Goal: Task Accomplishment & Management: Manage account settings

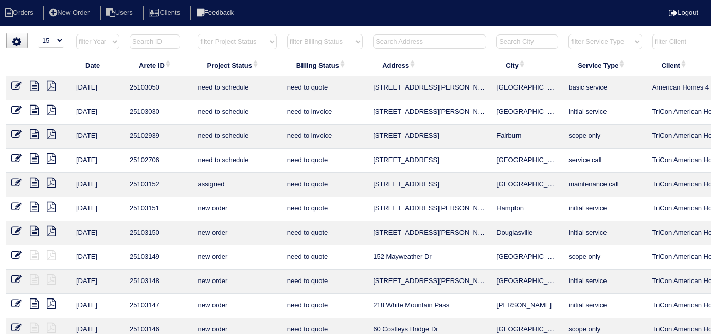
select select "15"
click at [387, 41] on input "text" at bounding box center [429, 41] width 113 height 14
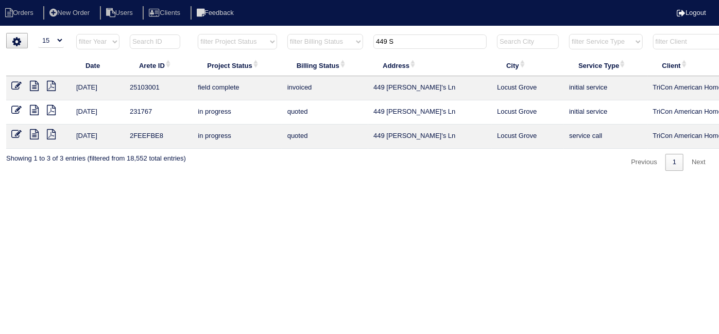
scroll to position [0, 179]
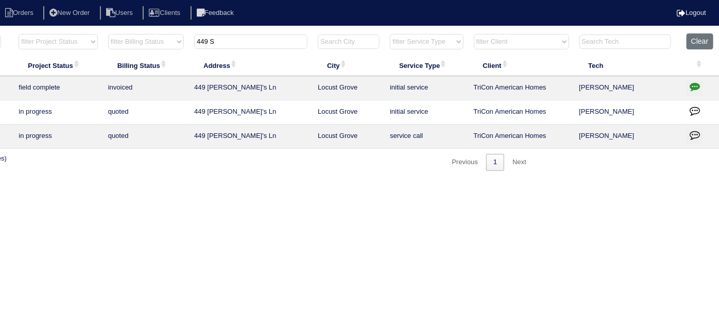
type input "449 S"
click at [694, 91] on icon "button" at bounding box center [694, 86] width 10 height 10
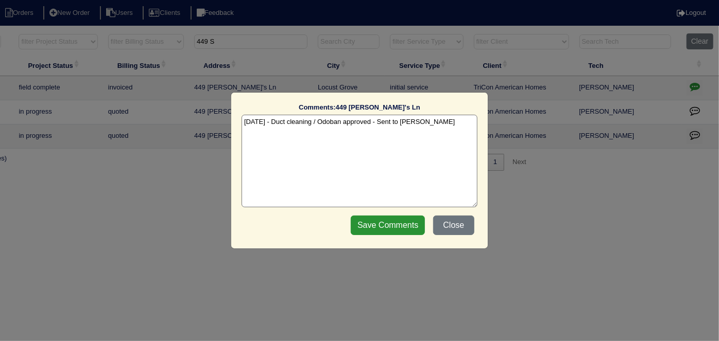
click at [436, 120] on textarea "8/25/25 - Duct cleaning / Odoban approved - Sent to Dan - KE" at bounding box center [359, 161] width 236 height 93
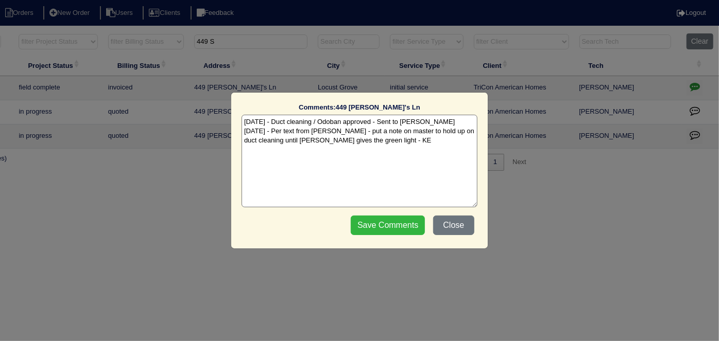
type textarea "8/25/25 - Duct cleaning / Odoban approved - Sent to Dan - KE 8/26/25 - Per text…"
click at [393, 226] on input "Save Comments" at bounding box center [388, 226] width 74 height 20
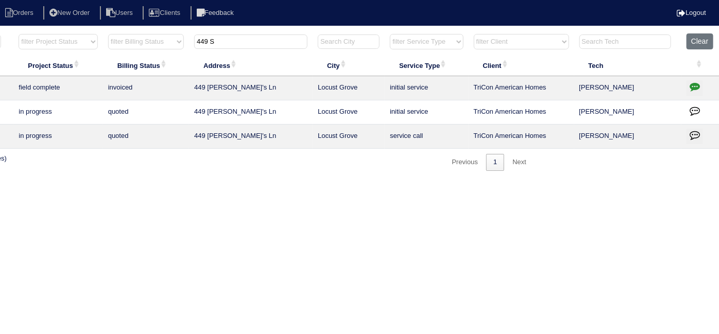
drag, startPoint x: 248, startPoint y: 43, endPoint x: 120, endPoint y: 25, distance: 128.8
click at [125, 28] on html "Orders New Order Users Clients Feedback Logout Orders New Order Users Clients M…" at bounding box center [180, 90] width 719 height 181
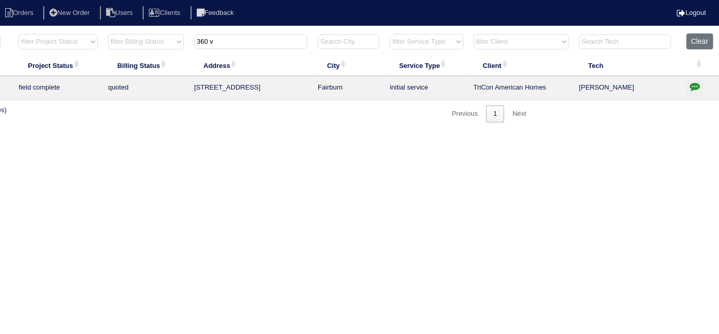
scroll to position [0, 0]
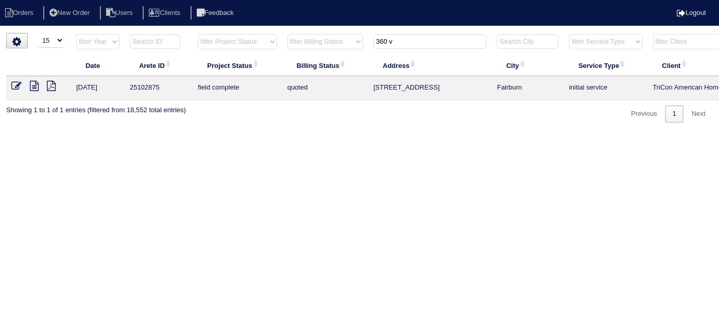
type input "360 v"
click at [17, 89] on icon at bounding box center [16, 86] width 10 height 10
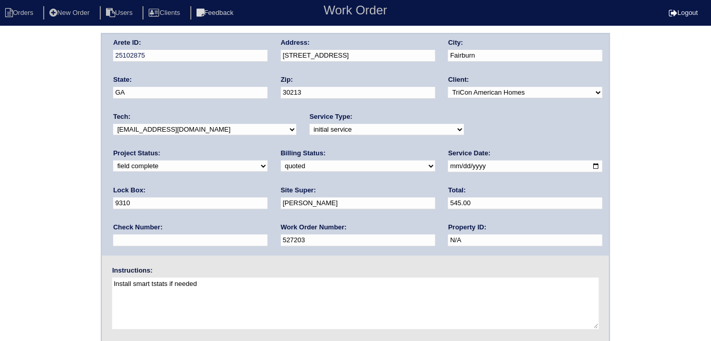
click at [281, 171] on div "Billing Status: need to quote quoted need to invoice invoiced paid warranty pur…" at bounding box center [358, 163] width 154 height 28
click at [281, 165] on select "need to quote quoted need to invoice invoiced paid warranty purchase order need…" at bounding box center [358, 166] width 154 height 11
select select "need to invoice"
click at [281, 161] on select "need to quote quoted need to invoice invoiced paid warranty purchase order need…" at bounding box center [358, 166] width 154 height 11
click at [67, 183] on div "Arete ID: 25102875 Address: 360 Valley View Dr City: Fairburn State: GA Zip: 30…" at bounding box center [355, 241] width 711 height 416
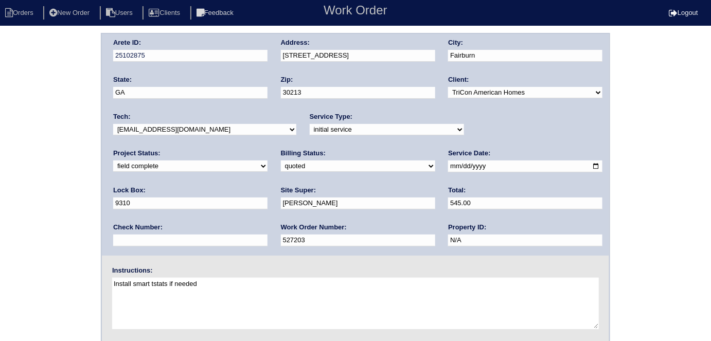
click at [27, 262] on div "Arete ID: 25102875 Address: 360 Valley View Dr City: Fairburn State: GA Zip: 30…" at bounding box center [355, 241] width 711 height 416
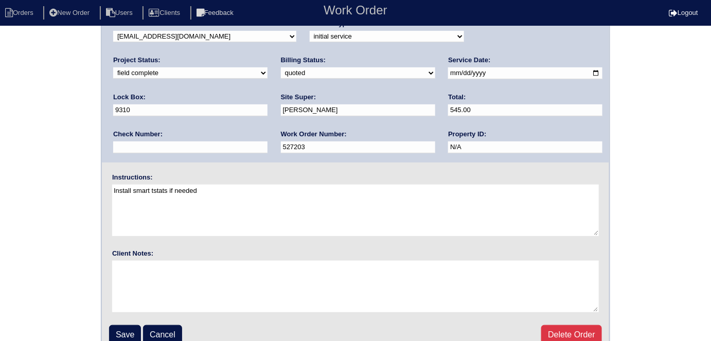
scroll to position [106, 0]
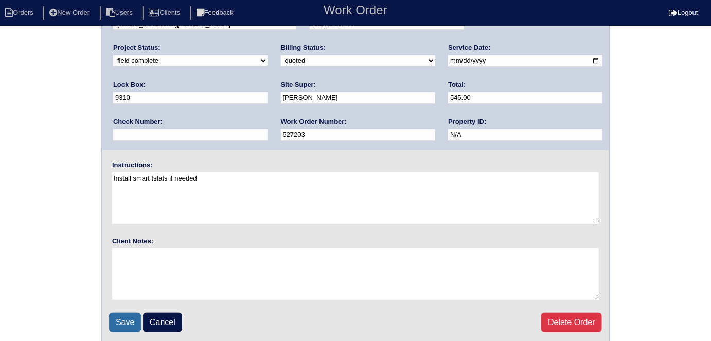
click at [129, 313] on input "Save" at bounding box center [125, 323] width 32 height 20
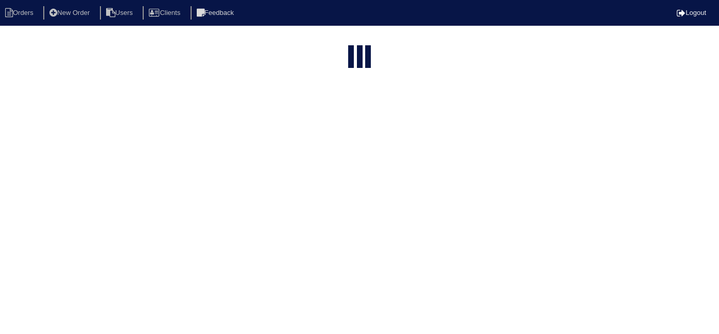
select select "15"
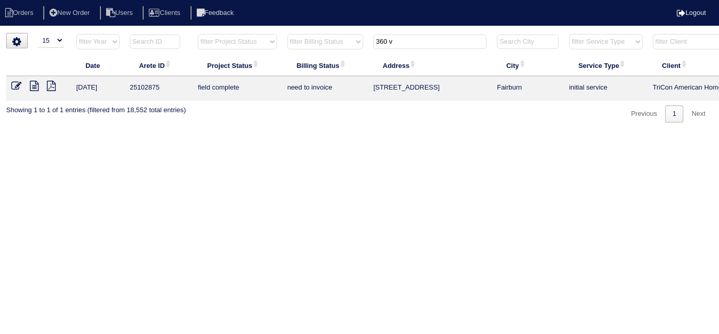
drag, startPoint x: 407, startPoint y: 47, endPoint x: 257, endPoint y: 22, distance: 151.3
click at [280, 32] on html "Orders New Order Users Clients Feedback Logout Orders New Order Users Clients M…" at bounding box center [359, 66] width 719 height 133
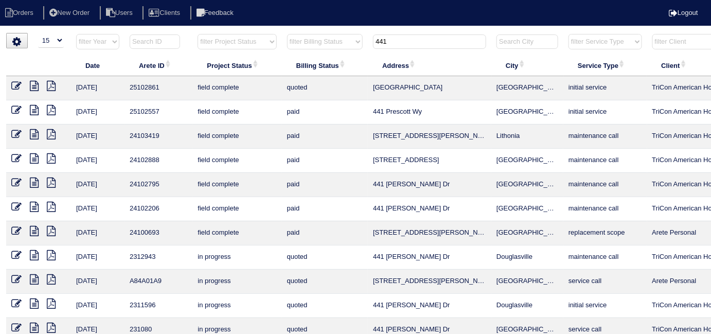
type input "441"
click at [13, 81] on icon at bounding box center [16, 86] width 10 height 10
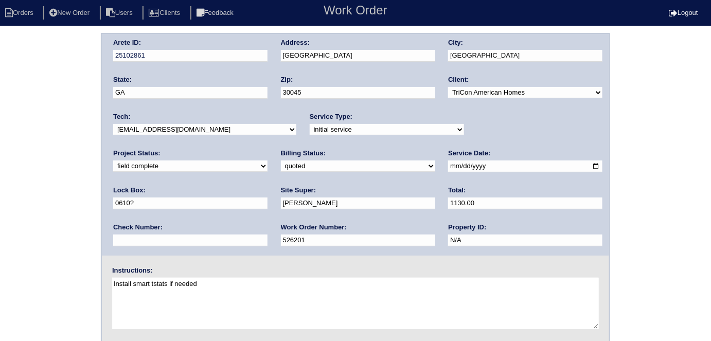
click at [281, 167] on select "need to quote quoted need to invoice invoiced paid warranty purchase order need…" at bounding box center [358, 166] width 154 height 11
select select "need to invoice"
click at [281, 161] on select "need to quote quoted need to invoice invoiced paid warranty purchase order need…" at bounding box center [358, 166] width 154 height 11
drag, startPoint x: 63, startPoint y: 189, endPoint x: 135, endPoint y: 9, distance: 194.3
click at [64, 188] on div "Arete ID: 25102861 Address: 441 Pondweed Dr City: Lawrenceville State: GA Zip: …" at bounding box center [355, 241] width 711 height 416
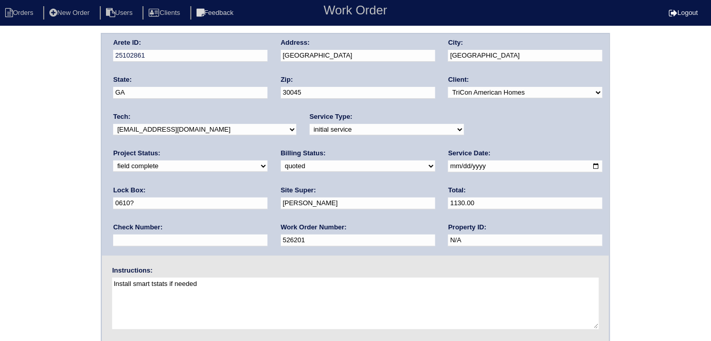
click at [42, 137] on div "Arete ID: 25102861 Address: 441 Pondweed Dr City: Lawrenceville State: GA Zip: …" at bounding box center [355, 241] width 711 height 416
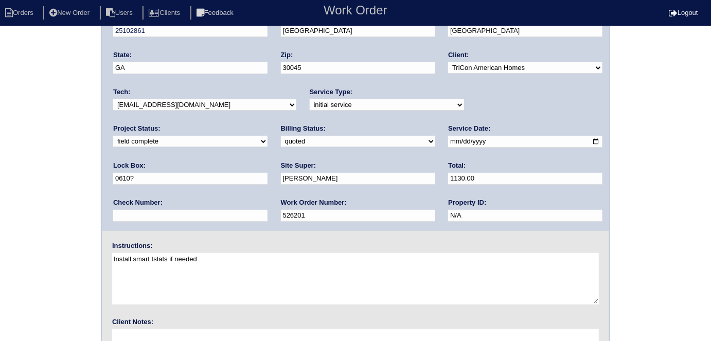
scroll to position [106, 0]
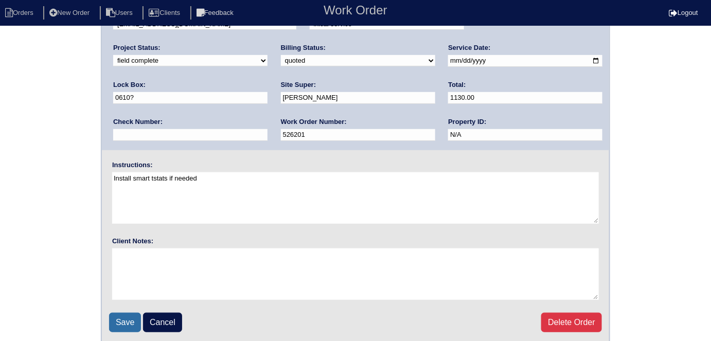
click at [124, 316] on input "Save" at bounding box center [125, 323] width 32 height 20
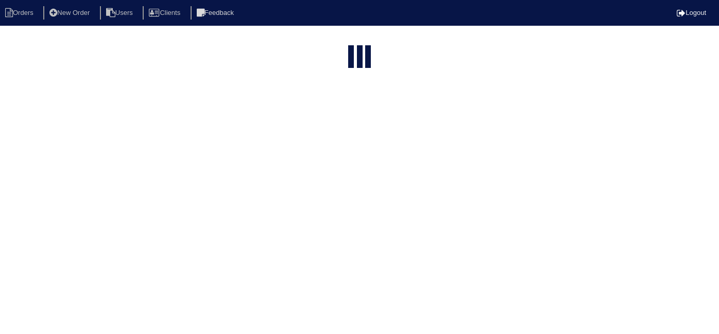
select select "15"
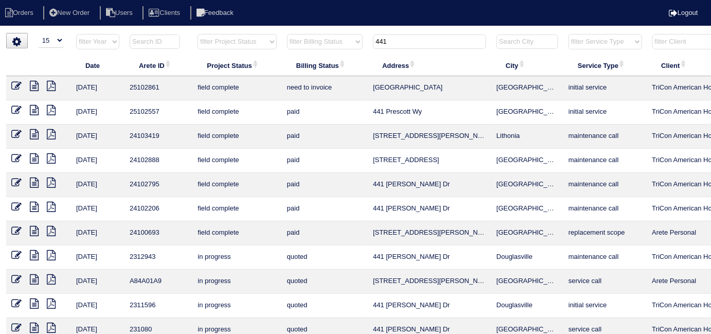
drag, startPoint x: 398, startPoint y: 40, endPoint x: 225, endPoint y: 29, distance: 173.8
click at [230, 30] on html "Orders New Order Users Clients Feedback Logout Orders New Order Users Clients M…" at bounding box center [355, 235] width 711 height 471
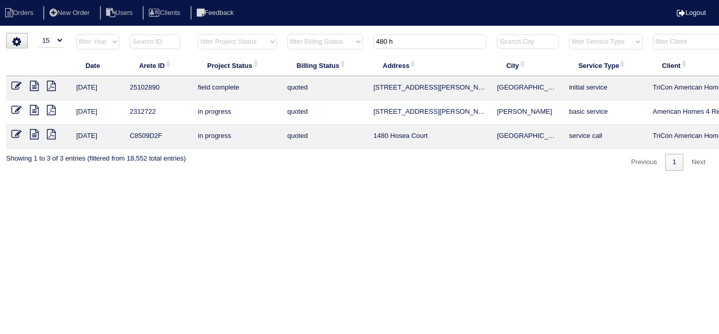
type input "480 h"
click at [13, 83] on icon at bounding box center [16, 86] width 10 height 10
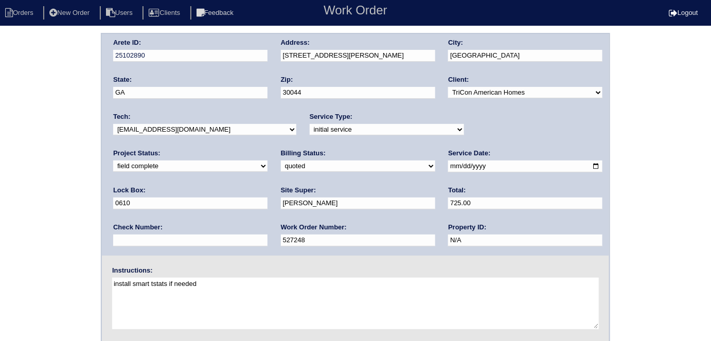
click at [281, 167] on select "need to quote quoted need to invoice invoiced paid warranty purchase order need…" at bounding box center [358, 166] width 154 height 11
select select "need to invoice"
click at [281, 161] on select "need to quote quoted need to invoice invoiced paid warranty purchase order need…" at bounding box center [358, 166] width 154 height 11
drag, startPoint x: 12, startPoint y: 198, endPoint x: 48, endPoint y: 185, distance: 38.1
click at [17, 195] on div "Arete ID: 25102890 Address: 480 Hunters Glen Ct City: Lawrenceville State: GA Z…" at bounding box center [355, 241] width 711 height 416
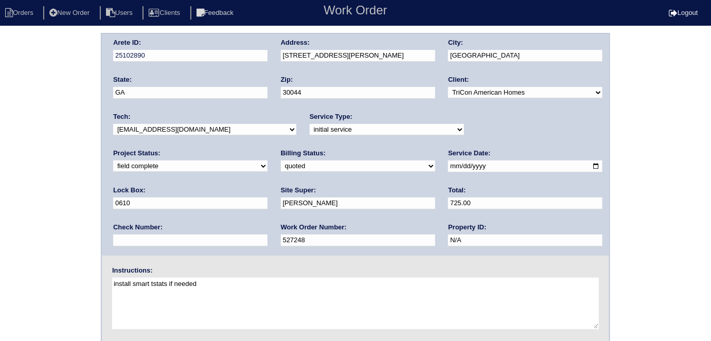
click at [19, 230] on div "Arete ID: 25102890 Address: 480 Hunters Glen Ct City: Lawrenceville State: GA Z…" at bounding box center [355, 241] width 711 height 416
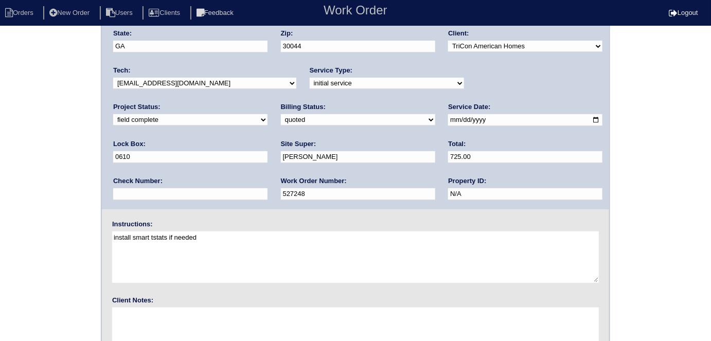
scroll to position [106, 0]
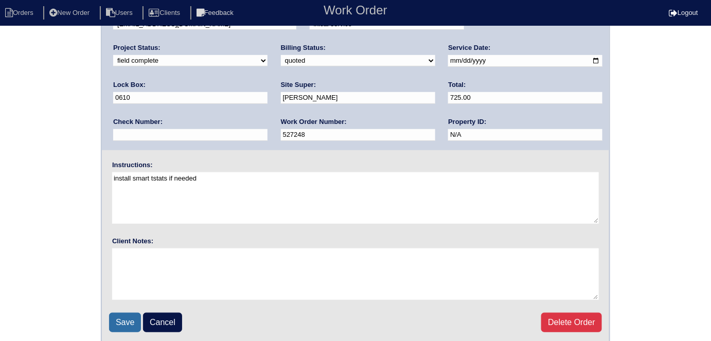
click at [120, 313] on input "Save" at bounding box center [125, 323] width 32 height 20
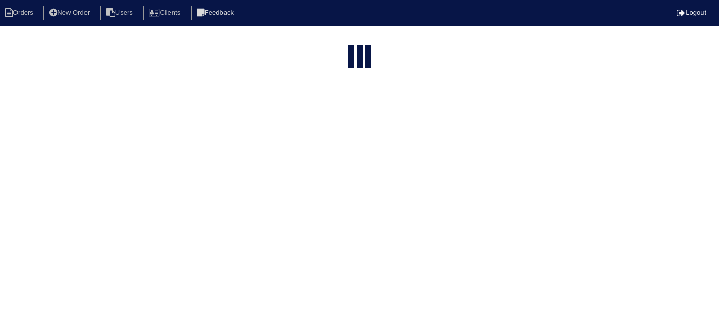
select select "15"
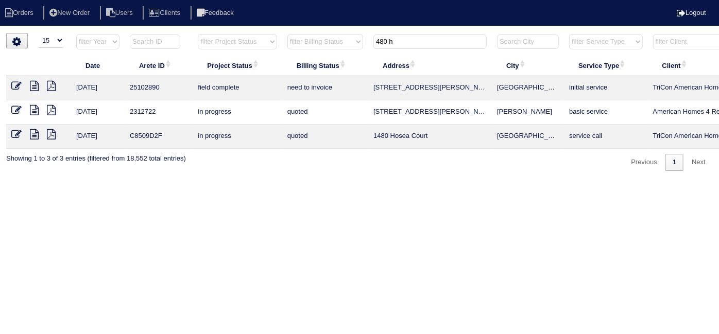
drag, startPoint x: 414, startPoint y: 45, endPoint x: 289, endPoint y: 37, distance: 125.9
click at [295, 39] on tr "filter Year -- Any Year -- 2025 2024 2023 2022 2021 2020 2019 filter Project St…" at bounding box center [452, 43] width 892 height 21
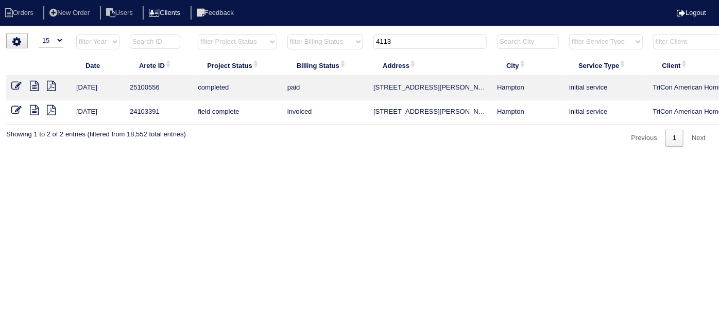
type input "4113"
click at [99, 41] on select "filter Year -- Any Year -- 2025 2024 2023 2022 2021 2020 2019" at bounding box center [97, 41] width 43 height 15
click at [78, 12] on li "New Order" at bounding box center [70, 13] width 55 height 14
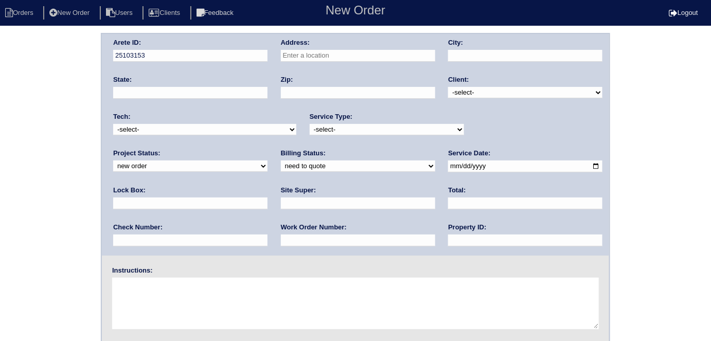
click at [336, 56] on input "text" at bounding box center [358, 56] width 154 height 12
type input "4113 Roberts Crest Dr"
type input "Suwanee"
type input "GA"
type input "30024"
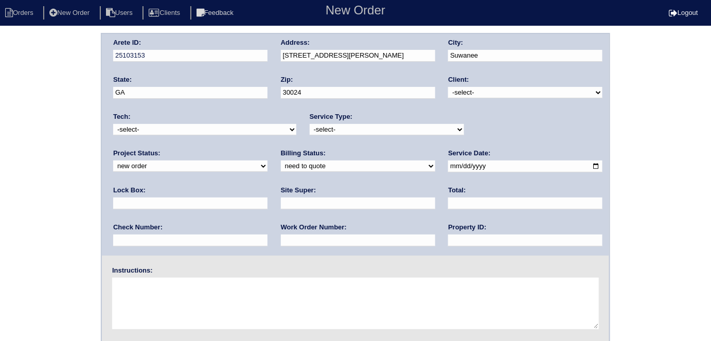
click at [463, 93] on select "-select- TriCon American Homes American Homes 4 Rent First Key Homes Zillow The…" at bounding box center [525, 92] width 154 height 11
select select "1"
click at [449, 87] on select "-select- TriCon American Homes American Homes 4 Rent First Key Homes Zillow The…" at bounding box center [525, 92] width 154 height 11
click at [374, 133] on select "-select- initial service basic service maintenance call replacement scope servi…" at bounding box center [387, 129] width 154 height 11
select select "scope only"
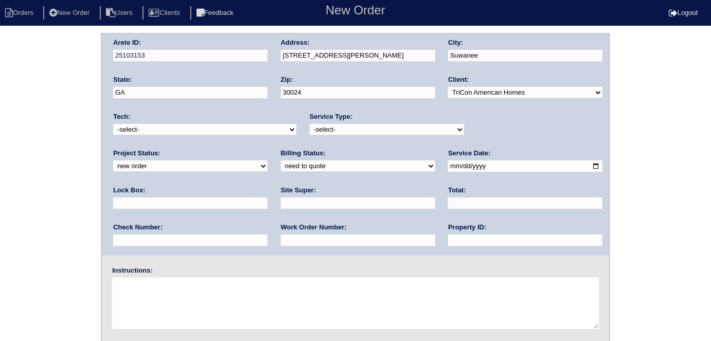
click at [310, 124] on select "-select- initial service basic service maintenance call replacement scope servi…" at bounding box center [387, 129] width 154 height 11
click at [268, 198] on input "text" at bounding box center [190, 204] width 154 height 12
type input "0302"
click at [448, 166] on input "date" at bounding box center [525, 167] width 154 height 12
type input "2025-08-26"
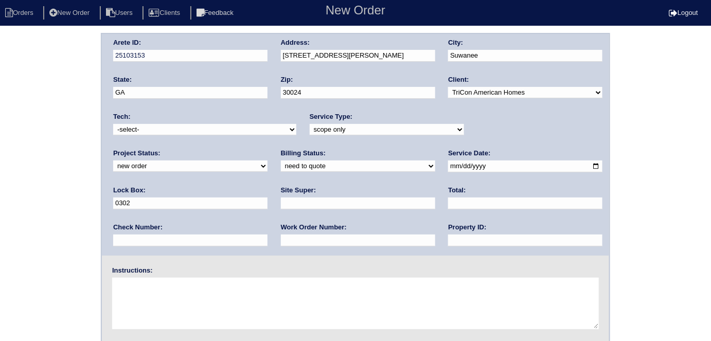
click at [448, 245] on input "text" at bounding box center [525, 241] width 154 height 12
type input "N/A"
click at [281, 199] on input "text" at bounding box center [358, 204] width 154 height 12
type input "Sharon Campana"
drag, startPoint x: 147, startPoint y: 317, endPoint x: 148, endPoint y: 309, distance: 7.3
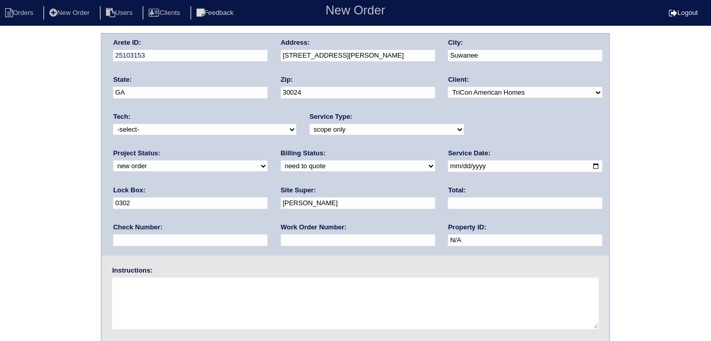
click at [148, 310] on textarea at bounding box center [355, 303] width 487 height 51
type textarea "Scope for service/repairs needed"
click at [15, 166] on div "Arete ID: 25103153 Address: 4113 Roberts Crest Dr City: Suwanee State: GA Zip: …" at bounding box center [355, 241] width 711 height 416
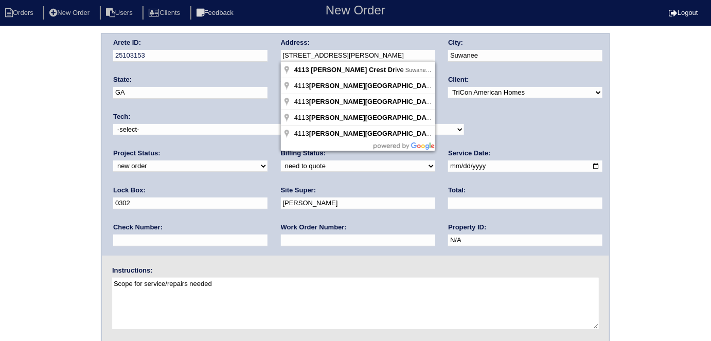
click at [233, 51] on div "Arete ID: 25103153 Address: 4113 Roberts Crest Dr City: Suwanee State: GA Zip: …" at bounding box center [355, 145] width 507 height 222
click at [62, 180] on div "Arete ID: 25103153 Address: 4113 Roberts Crest Dr City: Suwanee State: GA Zip: …" at bounding box center [355, 241] width 711 height 416
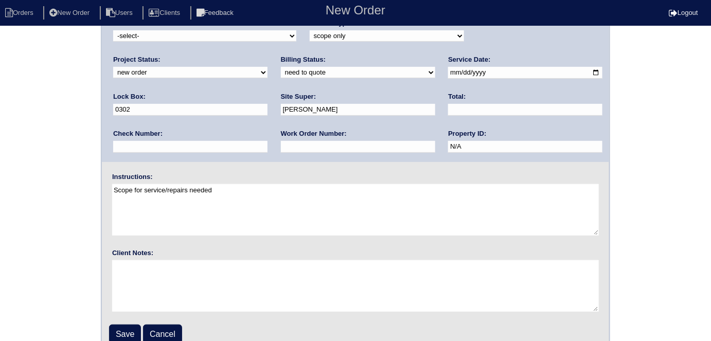
scroll to position [106, 0]
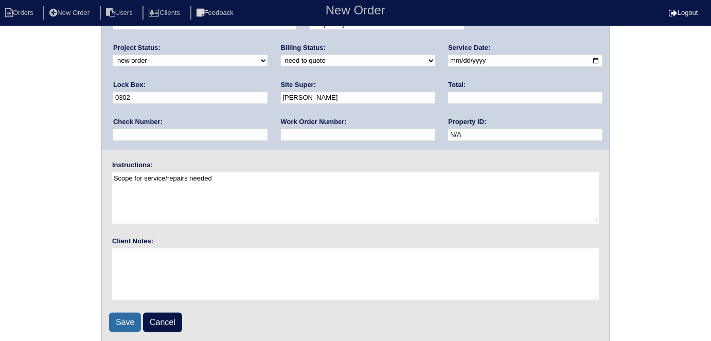
click at [119, 319] on input "Save" at bounding box center [125, 323] width 32 height 20
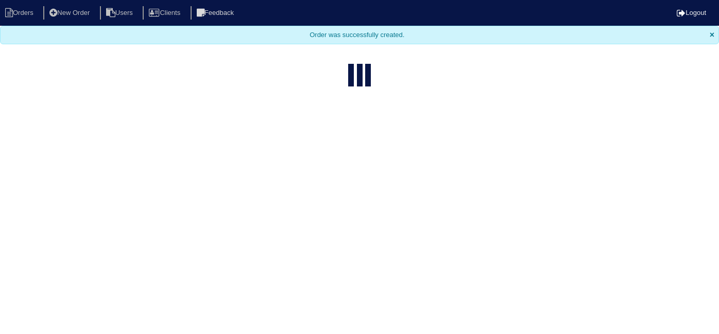
select select "15"
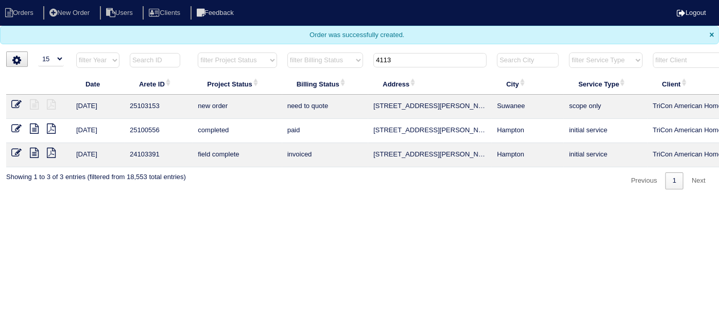
drag, startPoint x: 400, startPoint y: 64, endPoint x: 308, endPoint y: 51, distance: 92.5
click at [314, 56] on tr "filter Year -- Any Year -- 2025 2024 2023 2022 2021 2020 2019 filter Project St…" at bounding box center [452, 62] width 892 height 21
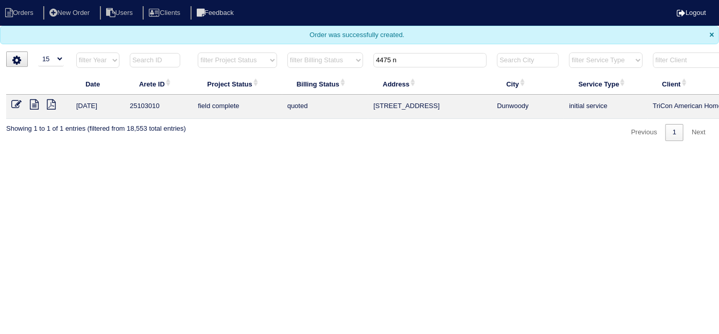
type input "4475 n"
click at [15, 104] on icon at bounding box center [16, 104] width 10 height 10
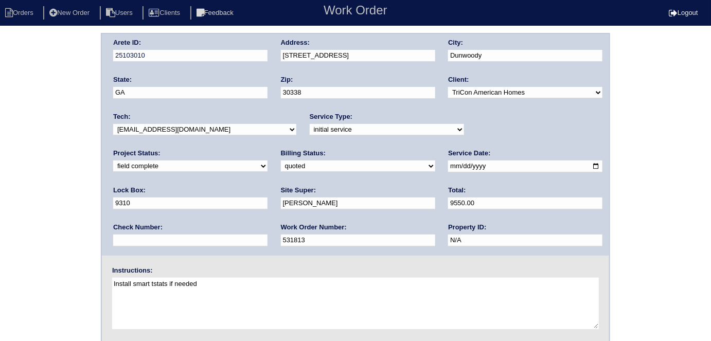
click at [281, 169] on select "need to quote quoted need to invoice invoiced paid warranty purchase order need…" at bounding box center [358, 166] width 154 height 11
select select "need to invoice"
click at [281, 161] on select "need to quote quoted need to invoice invoiced paid warranty purchase order need…" at bounding box center [358, 166] width 154 height 11
click at [268, 161] on select "new order assigned in progress field complete need to schedule admin review arc…" at bounding box center [190, 166] width 154 height 11
select select "need to schedule"
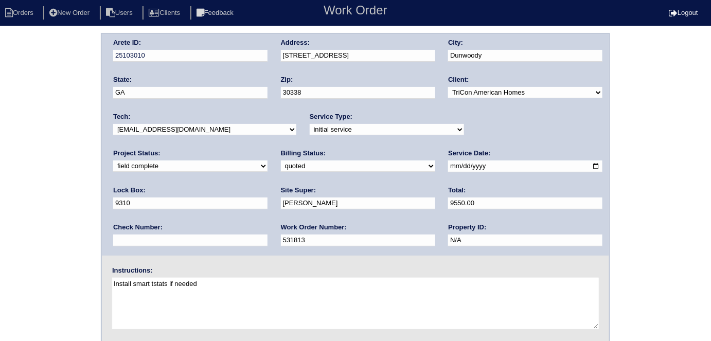
click at [268, 161] on select "new order assigned in progress field complete need to schedule admin review arc…" at bounding box center [190, 166] width 154 height 11
click at [448, 165] on input "2025-08-18" at bounding box center [525, 167] width 154 height 12
type input "2025-08-27"
click at [20, 230] on div "Arete ID: 25103010 Address: 4475 N Peachtree Rd City: Dunwoody State: GA Zip: 3…" at bounding box center [355, 241] width 711 height 416
click at [54, 133] on div "Arete ID: 25103010 Address: 4475 N Peachtree Rd City: Dunwoody State: GA Zip: 3…" at bounding box center [355, 241] width 711 height 416
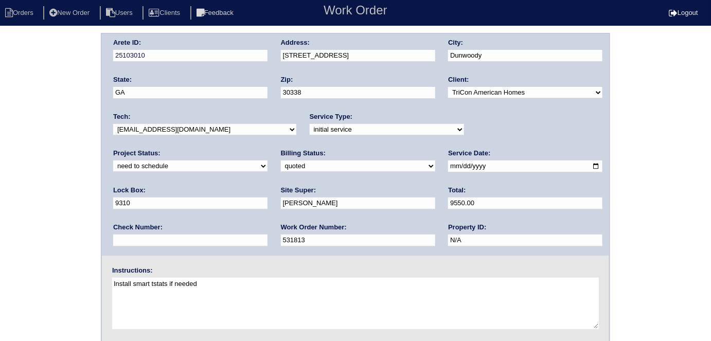
click at [41, 106] on div "Arete ID: 25103010 Address: 4475 N Peachtree Rd City: Dunwoody State: GA Zip: 3…" at bounding box center [355, 241] width 711 height 416
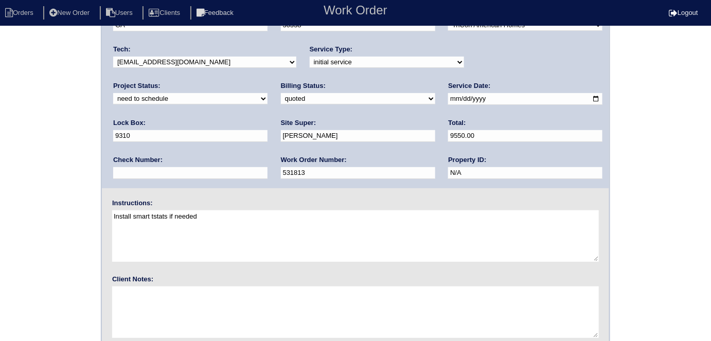
scroll to position [106, 0]
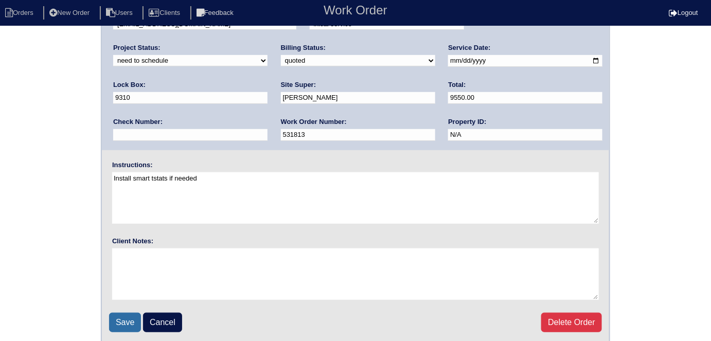
click at [119, 321] on input "Save" at bounding box center [125, 323] width 32 height 20
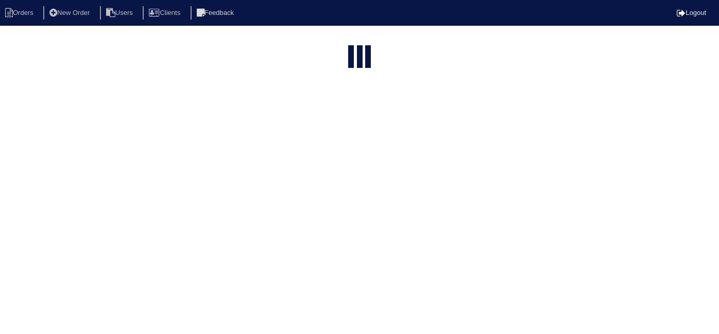
select select "15"
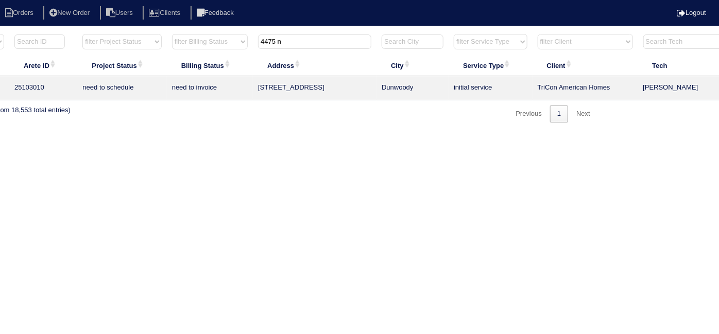
scroll to position [0, 179]
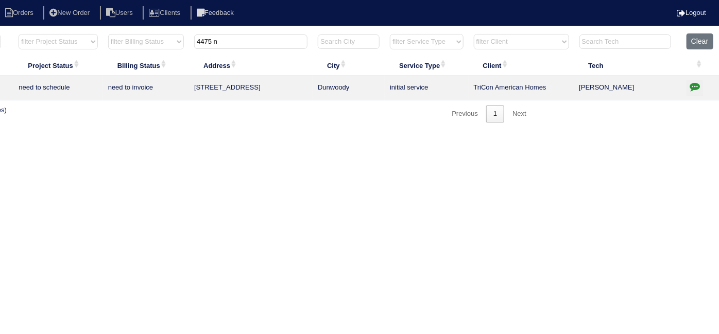
click at [694, 84] on icon "button" at bounding box center [694, 86] width 10 height 10
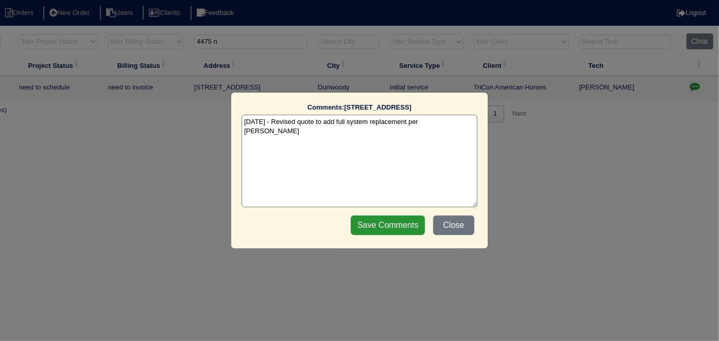
click at [460, 122] on textarea "8/21/25 - Revised quote to add full system replacement per Dan - KE" at bounding box center [359, 161] width 236 height 93
paste textarea "Replacement / Blown in insulation 2500sqft"
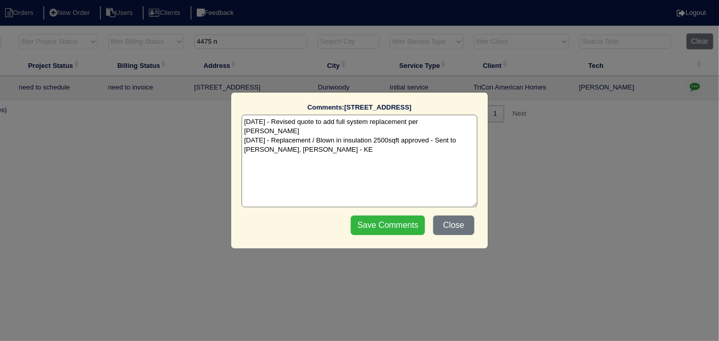
type textarea "8/21/25 - Revised quote to add full system replacement per Dan - KE 8/26/25 - R…"
click at [366, 226] on input "Save Comments" at bounding box center [388, 226] width 74 height 20
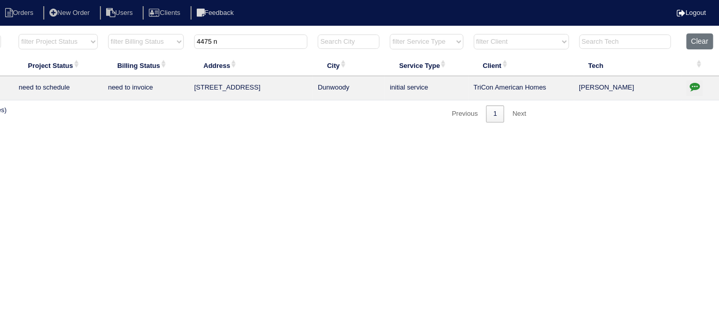
drag, startPoint x: 266, startPoint y: 39, endPoint x: 0, endPoint y: 25, distance: 266.5
click at [0, 33] on body "Orders New Order Users Clients Feedback Logout Orders New Order Users Clients M…" at bounding box center [180, 78] width 719 height 90
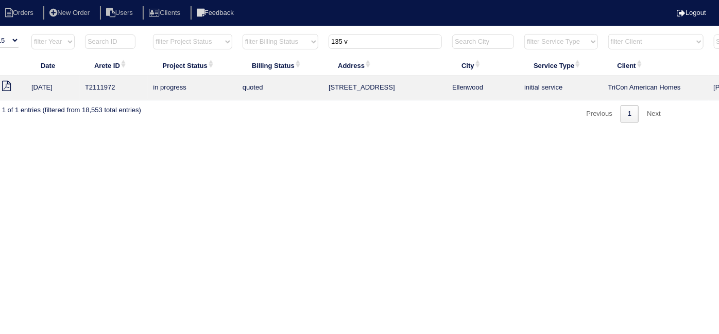
scroll to position [0, 0]
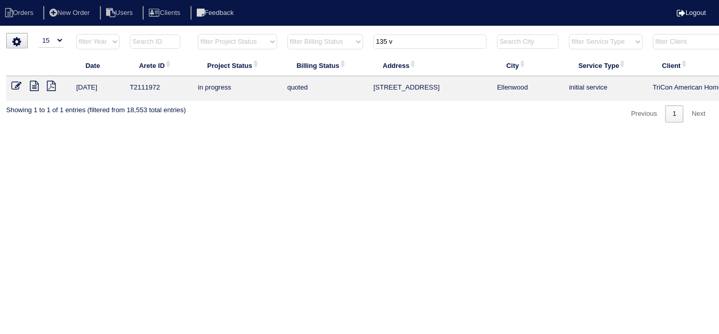
type input "135 v"
click at [32, 84] on icon at bounding box center [34, 86] width 9 height 10
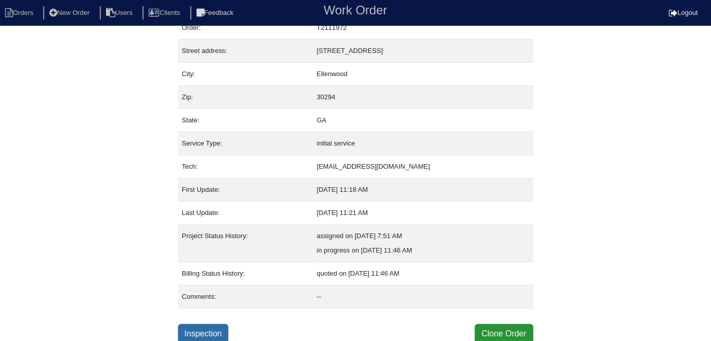
scroll to position [40, 0]
click at [216, 334] on link "Inspection" at bounding box center [203, 334] width 51 height 20
select select "0"
select select "[PERSON_NAME]"
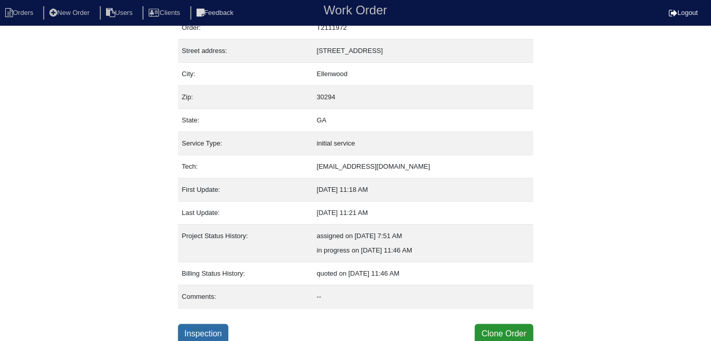
select select "0"
select select "1"
select select "0"
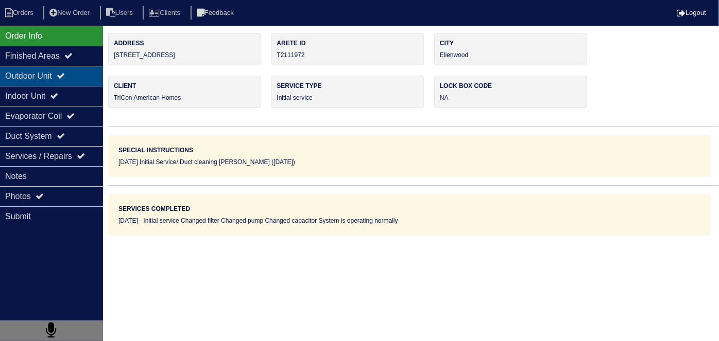
click at [63, 81] on div "Outdoor Unit" at bounding box center [51, 76] width 103 height 20
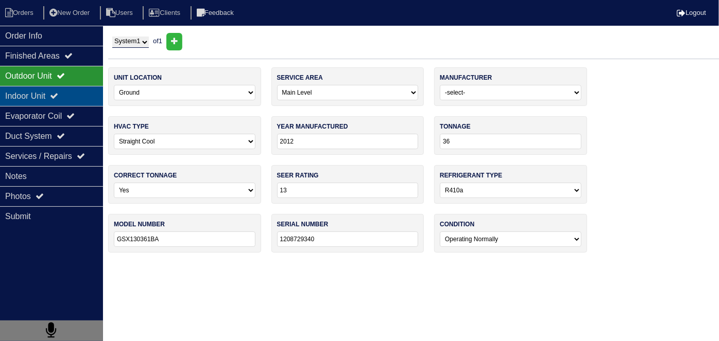
click at [58, 98] on icon at bounding box center [54, 96] width 8 height 8
type textarea "2 filters Condensate pump Capacitor"
type textarea "Initial service Changed filter Changed pump Changed capacitor System is operati…"
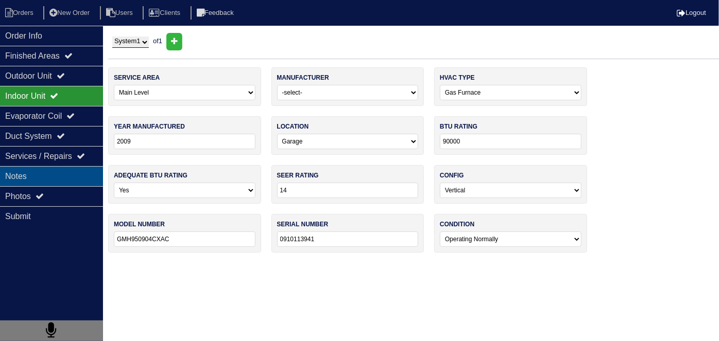
click at [59, 172] on div "Notes" at bounding box center [51, 176] width 103 height 20
type textarea "2 filters Condensate pump Capacitor"
type textarea "Initial service Changed filter Changed pump Changed capacitor System is operati…"
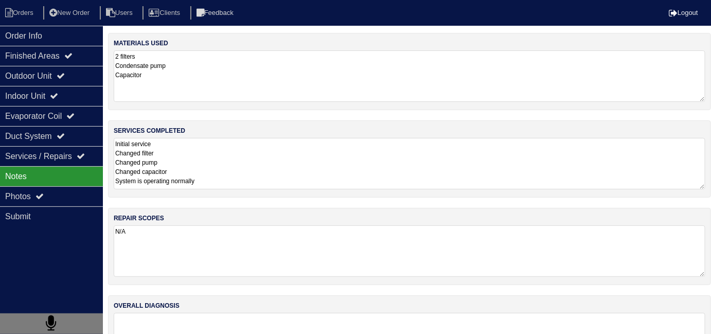
click at [334, 174] on textarea "Initial service Changed filter Changed pump Changed capacitor System is operati…" at bounding box center [410, 163] width 592 height 51
click at [52, 73] on div "Outdoor Unit" at bounding box center [51, 76] width 103 height 20
type textarea "2 filters Condensate pump Capacitor"
type textarea "Initial service Changed filter Changed pump Changed capacitor System is operati…"
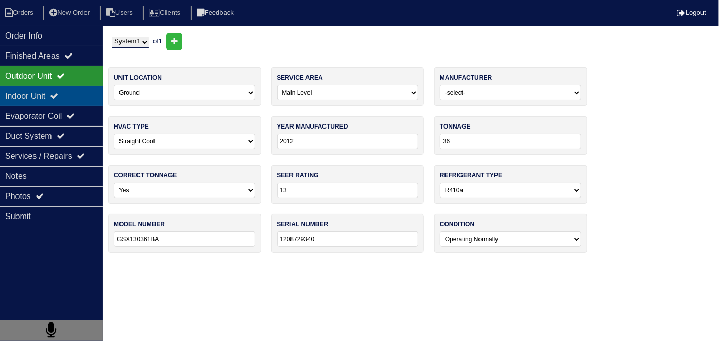
click at [49, 95] on div "Indoor Unit" at bounding box center [51, 96] width 103 height 20
type textarea "2 filters Condensate pump Capacitor"
type textarea "Initial service Changed filter Changed pump Changed capacitor System is operati…"
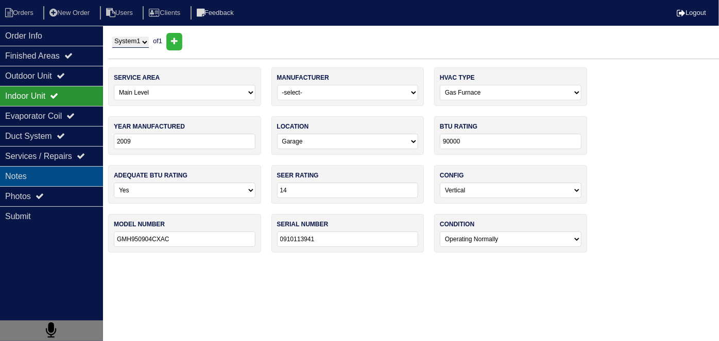
click at [52, 178] on div "Notes" at bounding box center [51, 176] width 103 height 20
type textarea "2 filters Condensate pump Capacitor"
type textarea "Initial service Changed filter Changed pump Changed capacitor System is operati…"
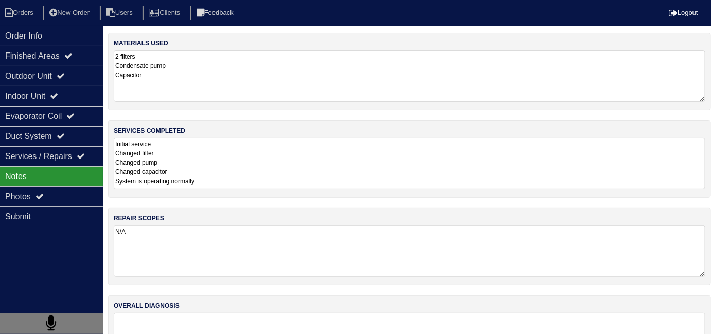
click at [267, 168] on textarea "Initial service Changed filter Changed pump Changed capacitor System is operati…" at bounding box center [410, 163] width 592 height 51
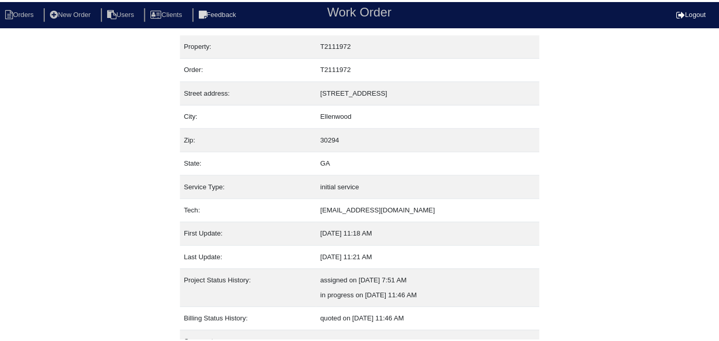
scroll to position [40, 0]
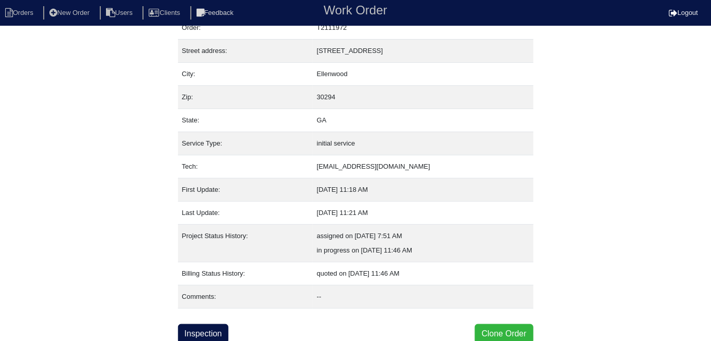
click at [494, 334] on button "Clone Order" at bounding box center [504, 334] width 58 height 20
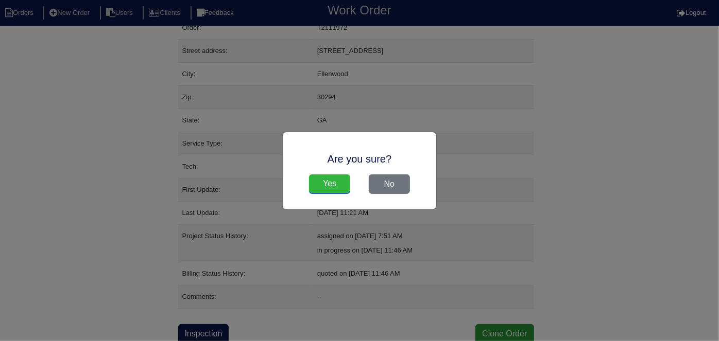
click at [317, 188] on input "Yes" at bounding box center [329, 184] width 41 height 20
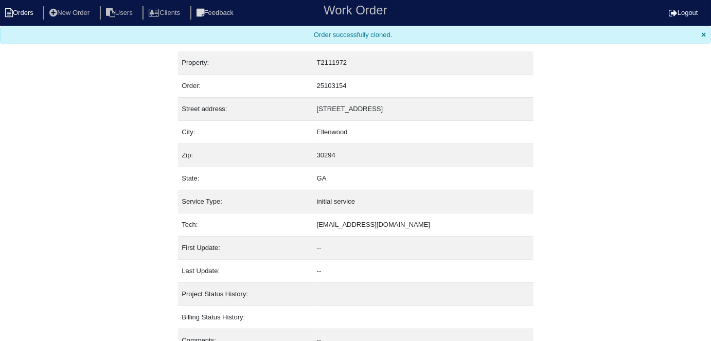
click at [30, 10] on li "Orders" at bounding box center [21, 13] width 42 height 14
select select "15"
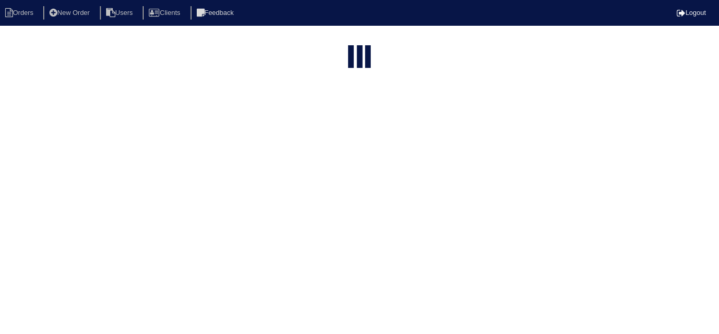
type input "135 v"
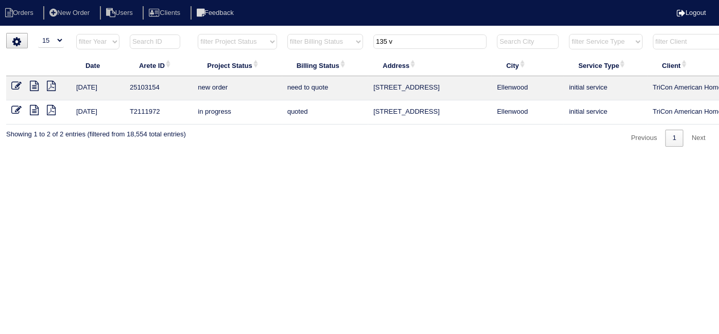
click at [16, 82] on icon at bounding box center [16, 86] width 10 height 10
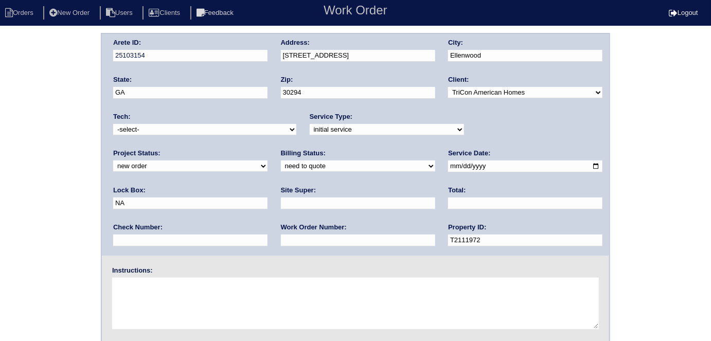
click at [281, 203] on input "text" at bounding box center [358, 204] width 154 height 12
type input "[PERSON_NAME]"
click at [281, 242] on input "text" at bounding box center [358, 241] width 154 height 12
type input "537915"
click at [184, 297] on textarea at bounding box center [355, 303] width 487 height 51
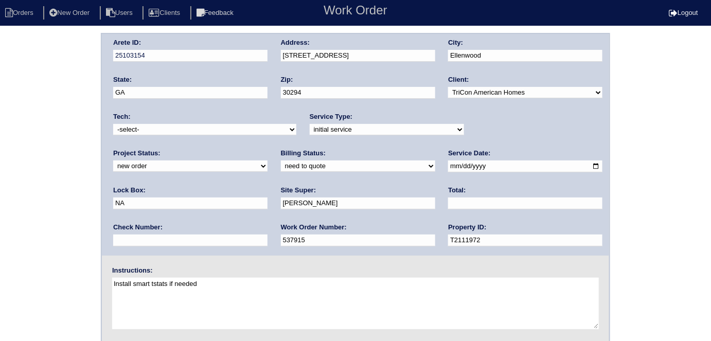
type textarea "Install smart tstats if needed"
click at [61, 192] on div "Arete ID: 25103154 Address: 135 Victoria Dr City: Ellenwood State: GA Zip: 3029…" at bounding box center [355, 241] width 711 height 416
drag, startPoint x: 363, startPoint y: 58, endPoint x: 277, endPoint y: 68, distance: 87.1
click at [277, 68] on div "Arete ID: 25103154 Address: 135 Victoria Dr City: Ellenwood State: GA Zip: 3029…" at bounding box center [355, 145] width 507 height 222
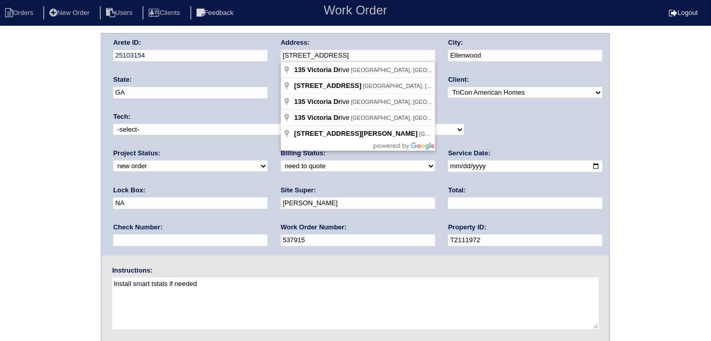
click at [697, 184] on div "Arete ID: 25103154 Address: 135 Victoria Dr City: Ellenwood State: GA Zip: 3029…" at bounding box center [355, 241] width 711 height 416
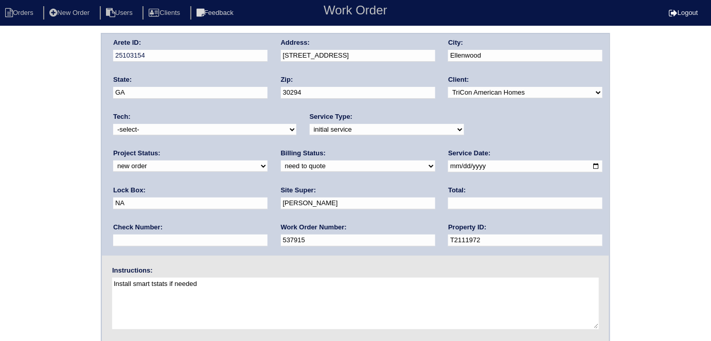
click at [65, 146] on div "Arete ID: 25103154 Address: 135 Victoria Dr City: Ellenwood State: GA Zip: 3029…" at bounding box center [355, 241] width 711 height 416
click at [0, 141] on div "Arete ID: 25103154 Address: 135 Victoria Dr City: Ellenwood State: GA Zip: 3029…" at bounding box center [355, 241] width 711 height 416
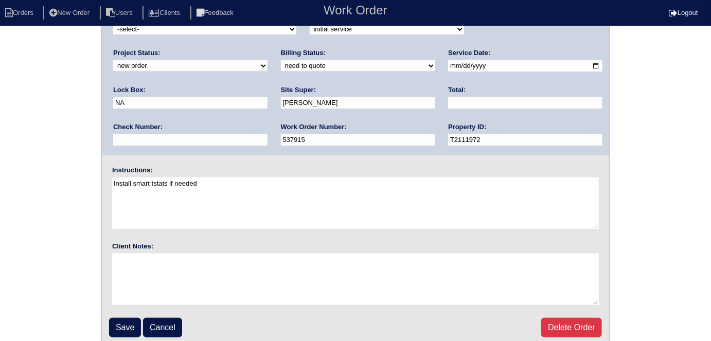
scroll to position [106, 0]
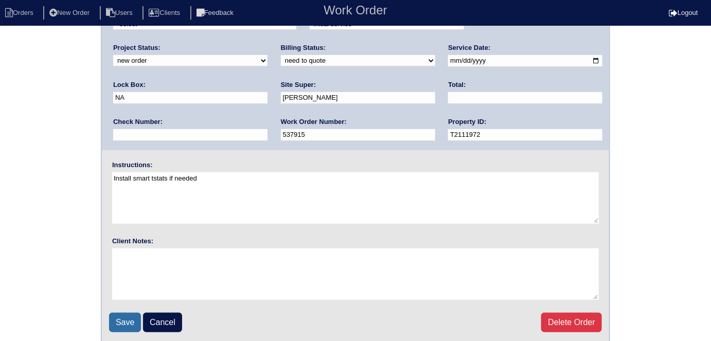
click at [115, 316] on input "Save" at bounding box center [125, 323] width 32 height 20
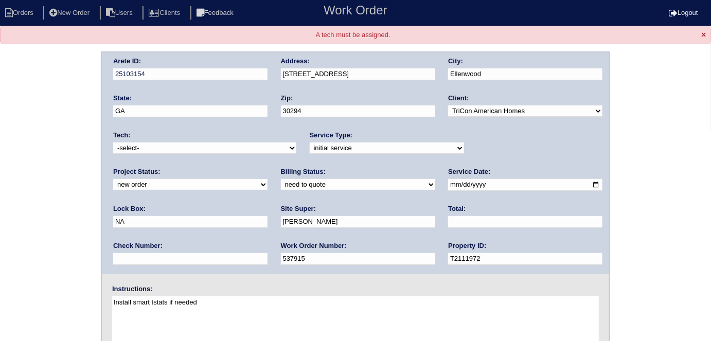
click at [179, 150] on select "-select- aretesmg+backup-tech@gmail.com benjohnholt88@gmail.com callisonhvac@ya…" at bounding box center [204, 148] width 183 height 11
select select "33"
click at [113, 143] on select "-select- aretesmg+backup-tech@gmail.com benjohnholt88@gmail.com callisonhvac@ya…" at bounding box center [204, 148] width 183 height 11
click at [38, 181] on div "Arete ID: 25103154 Address: 135 Victoria Dr City: Ellenwood State: GA Zip: 3029…" at bounding box center [355, 259] width 711 height 416
drag, startPoint x: 502, startPoint y: 190, endPoint x: 449, endPoint y: 191, distance: 53.0
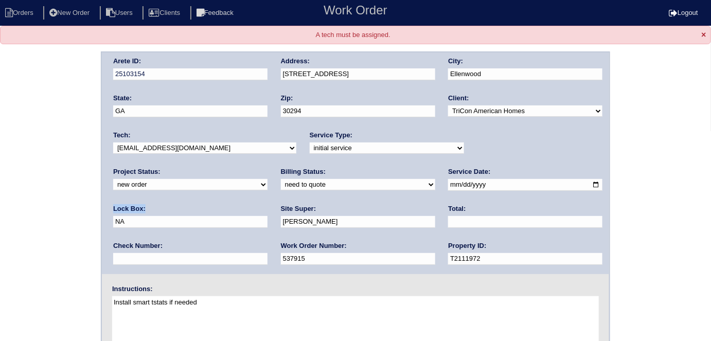
click at [449, 191] on div "Arete ID: 25103154 Address: 135 Victoria Dr City: Ellenwood State: GA Zip: 3029…" at bounding box center [355, 163] width 507 height 222
click at [268, 216] on input "NA" at bounding box center [190, 222] width 154 height 12
drag, startPoint x: 484, startPoint y: 182, endPoint x: 420, endPoint y: 187, distance: 64.5
click at [420, 187] on div "Arete ID: 25103154 Address: 135 Victoria Dr City: Ellenwood State: GA Zip: 3029…" at bounding box center [355, 163] width 507 height 222
click at [0, 213] on div "Arete ID: 25103154 Address: 135 Victoria Dr City: Ellenwood State: GA Zip: 3029…" at bounding box center [355, 259] width 711 height 416
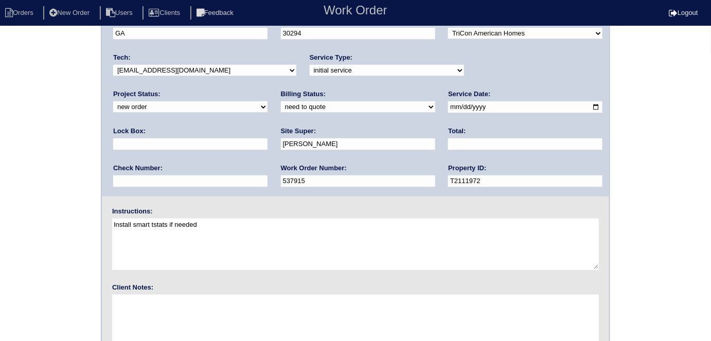
scroll to position [124, 0]
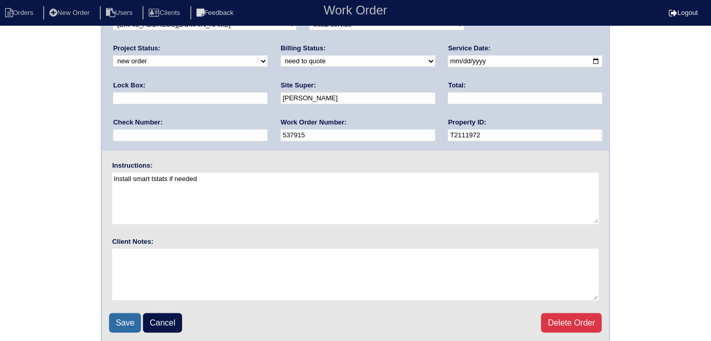
click at [114, 319] on input "Save" at bounding box center [125, 323] width 32 height 20
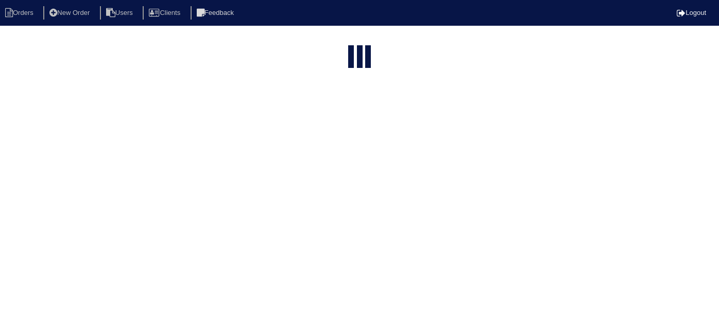
select select "15"
type input "135 v"
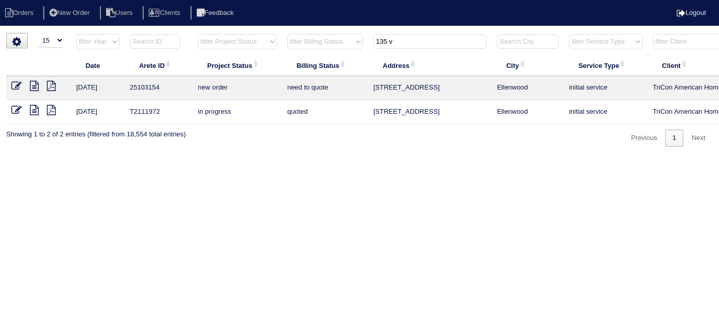
drag, startPoint x: 407, startPoint y: 41, endPoint x: 332, endPoint y: 48, distance: 74.9
click at [332, 48] on tr "filter Year -- Any Year -- 2025 2024 2023 2022 2021 2020 2019 filter Project St…" at bounding box center [452, 43] width 892 height 21
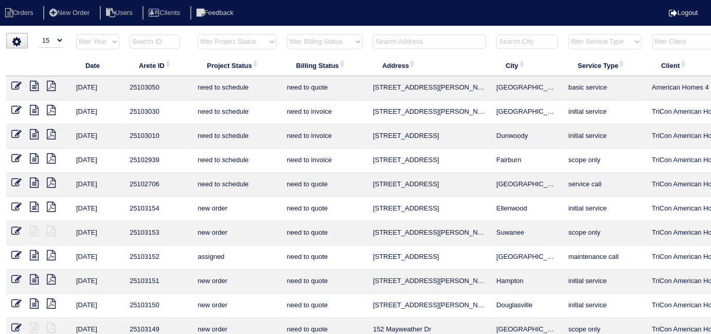
click at [393, 39] on input "text" at bounding box center [429, 41] width 113 height 14
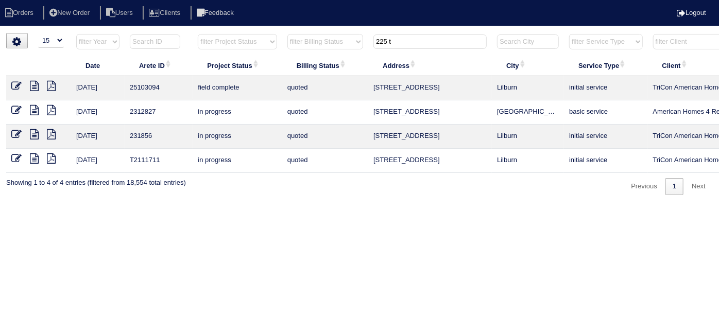
type input "225 t"
click at [20, 85] on icon at bounding box center [16, 86] width 10 height 10
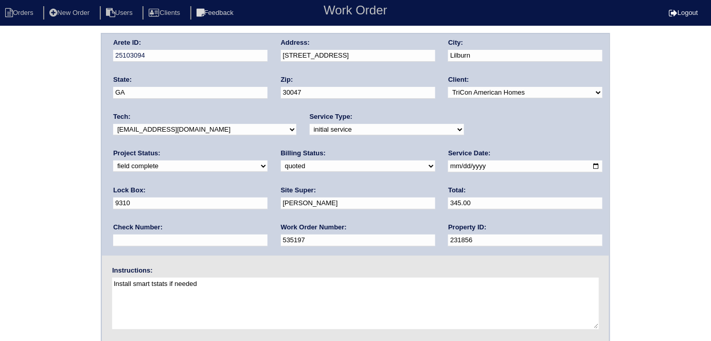
click at [75, 167] on div "Arete ID: 25103094 Address: [STREET_ADDRESS] City: [GEOGRAPHIC_DATA] State: [GE…" at bounding box center [355, 241] width 711 height 416
drag, startPoint x: 131, startPoint y: 161, endPoint x: 131, endPoint y: 168, distance: 6.7
click at [281, 162] on select "need to quote quoted need to invoice invoiced paid warranty purchase order need…" at bounding box center [358, 166] width 154 height 11
select select "need to invoice"
click at [281, 161] on select "need to quote quoted need to invoice invoiced paid warranty purchase order need…" at bounding box center [358, 166] width 154 height 11
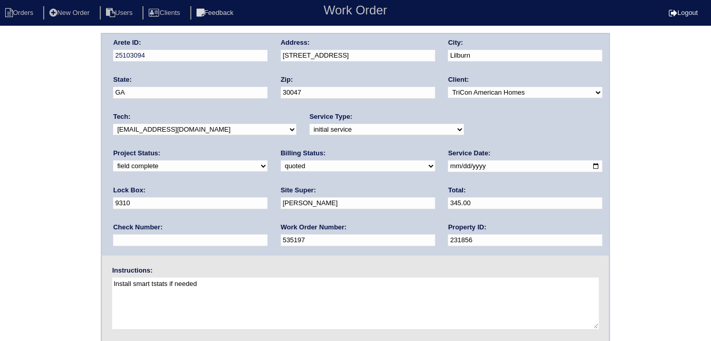
drag, startPoint x: 56, startPoint y: 201, endPoint x: 65, endPoint y: 215, distance: 16.7
click at [56, 200] on div "Arete ID: 25103094 Address: 225 Tambec Trce NW City: Lilburn State: GA Zip: 300…" at bounding box center [355, 241] width 711 height 416
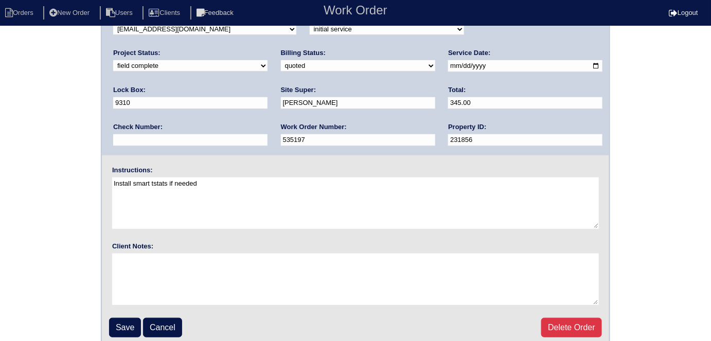
scroll to position [106, 0]
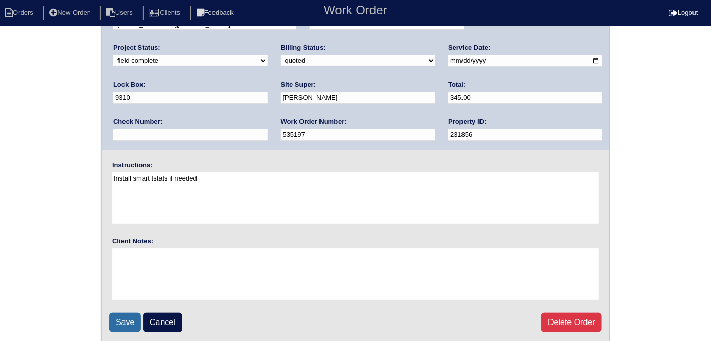
click at [116, 316] on input "Save" at bounding box center [125, 323] width 32 height 20
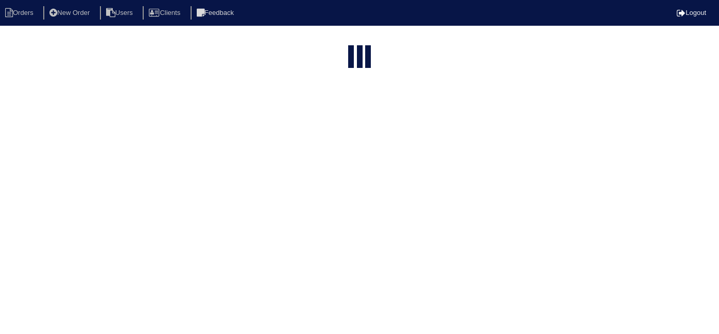
select select "15"
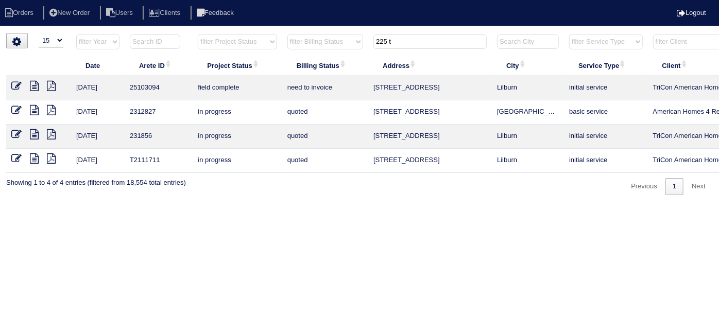
drag, startPoint x: 401, startPoint y: 40, endPoint x: 272, endPoint y: 12, distance: 132.1
click at [296, 32] on html "Orders New Order Users Clients Feedback Logout Orders New Order Users Clients M…" at bounding box center [359, 102] width 719 height 205
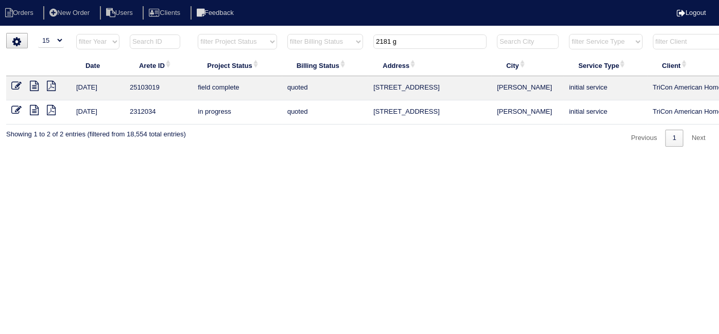
type input "2181 g"
click at [12, 82] on icon at bounding box center [16, 86] width 10 height 10
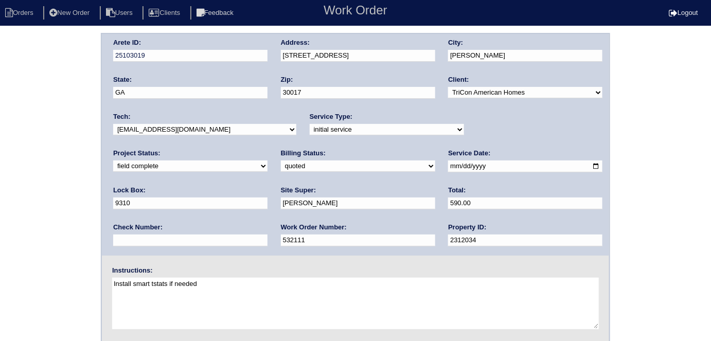
click at [72, 138] on div "Arete ID: 25103019 Address: [STREET_ADDRESS] City: [PERSON_NAME] State: [GEOGRA…" at bounding box center [355, 241] width 711 height 416
click at [281, 166] on select "need to quote quoted need to invoice invoiced paid warranty purchase order need…" at bounding box center [358, 166] width 154 height 11
select select "need to invoice"
click at [281, 161] on select "need to quote quoted need to invoice invoiced paid warranty purchase order need…" at bounding box center [358, 166] width 154 height 11
click at [39, 197] on div "Arete ID: 25103019 Address: 2181 Grayfield Dr City: Grayson State: GA Zip: 3001…" at bounding box center [355, 241] width 711 height 416
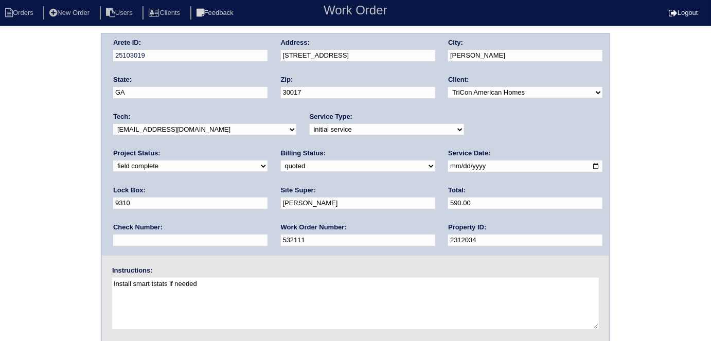
click at [75, 144] on div "Arete ID: 25103019 Address: 2181 Grayfield Dr City: Grayson State: GA Zip: 3001…" at bounding box center [355, 241] width 711 height 416
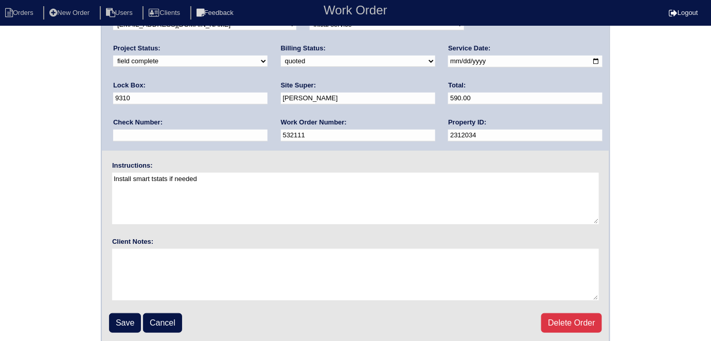
scroll to position [106, 0]
click at [122, 319] on input "Save" at bounding box center [125, 323] width 32 height 20
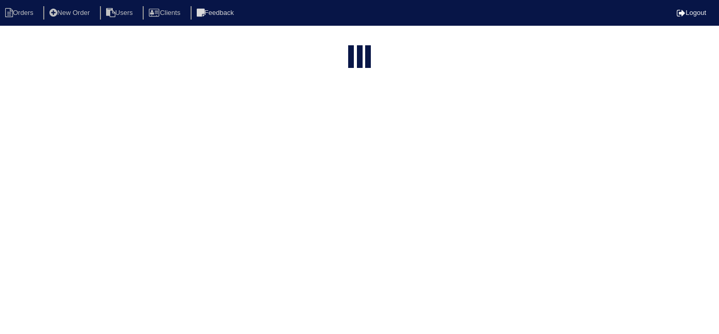
select select "15"
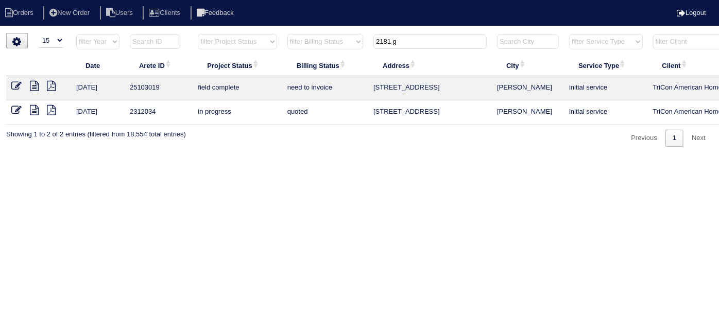
drag, startPoint x: 424, startPoint y: 46, endPoint x: 282, endPoint y: 25, distance: 144.1
click at [282, 33] on body "Orders New Order Users Clients Feedback Logout Orders New Order Users Clients M…" at bounding box center [359, 90] width 719 height 114
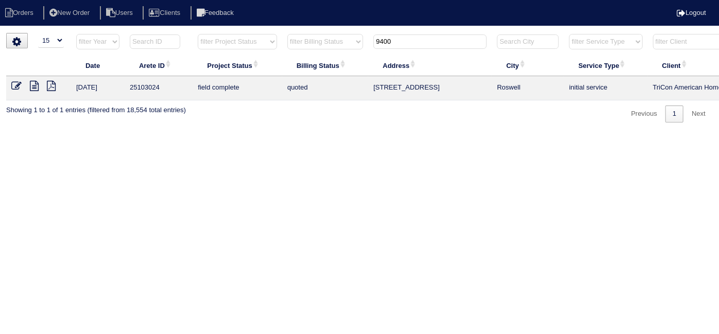
type input "9400"
click at [19, 85] on icon at bounding box center [16, 86] width 10 height 10
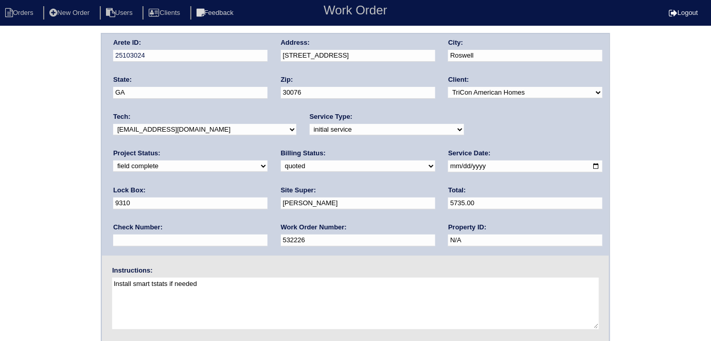
click at [69, 174] on div "Arete ID: 25103024 Address: [STREET_ADDRESS] City: [GEOGRAPHIC_DATA] State: [GE…" at bounding box center [355, 241] width 711 height 416
click at [51, 89] on div "Arete ID: 25103024 Address: [STREET_ADDRESS] City: [GEOGRAPHIC_DATA] State: [GE…" at bounding box center [355, 241] width 711 height 416
drag, startPoint x: 128, startPoint y: 165, endPoint x: 128, endPoint y: 170, distance: 5.7
click at [281, 165] on select "need to quote quoted need to invoice invoiced paid warranty purchase order need…" at bounding box center [358, 166] width 154 height 11
select select "need to invoice"
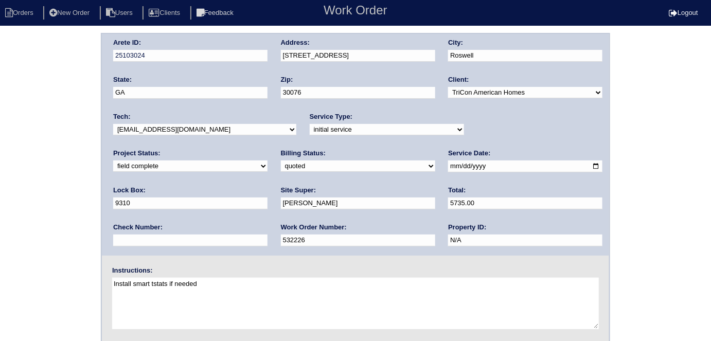
click at [281, 161] on select "need to quote quoted need to invoice invoiced paid warranty purchase order need…" at bounding box center [358, 166] width 154 height 11
click at [268, 161] on select "new order assigned in progress field complete need to schedule admin review arc…" at bounding box center [190, 166] width 154 height 11
select select "need to schedule"
click at [268, 161] on select "new order assigned in progress field complete need to schedule admin review arc…" at bounding box center [190, 166] width 154 height 11
click at [448, 164] on input "2025-08-20" at bounding box center [525, 167] width 154 height 12
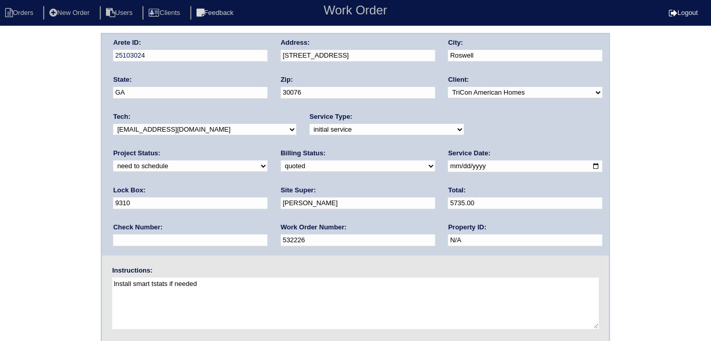
type input "2025-08-27"
drag, startPoint x: 6, startPoint y: 195, endPoint x: 32, endPoint y: 189, distance: 27.0
click at [7, 194] on div "Arete ID: 25103024 Address: 9400 N Lake Dr City: Roswell State: GA Zip: 30076 C…" at bounding box center [355, 241] width 711 height 416
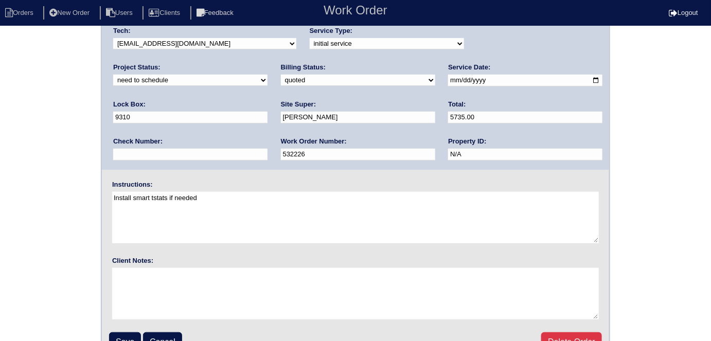
scroll to position [106, 0]
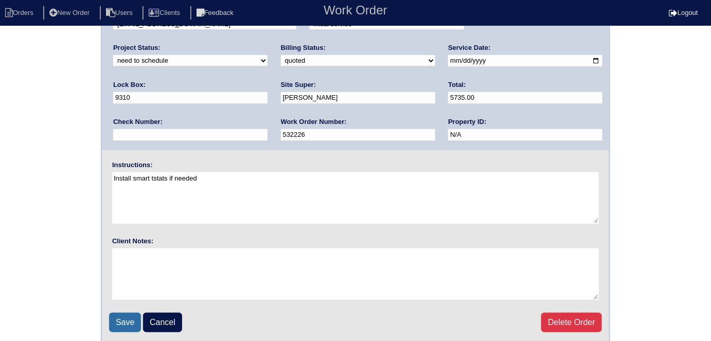
click at [133, 316] on input "Save" at bounding box center [125, 323] width 32 height 20
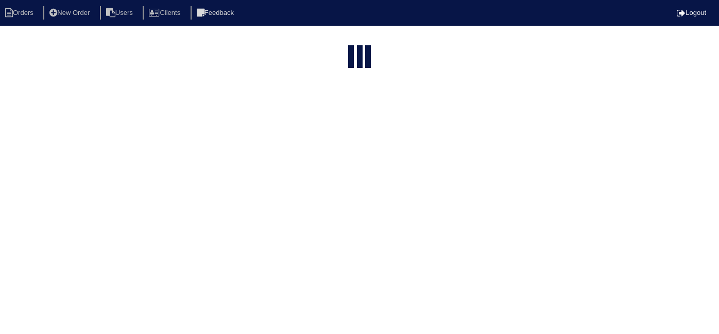
select select "15"
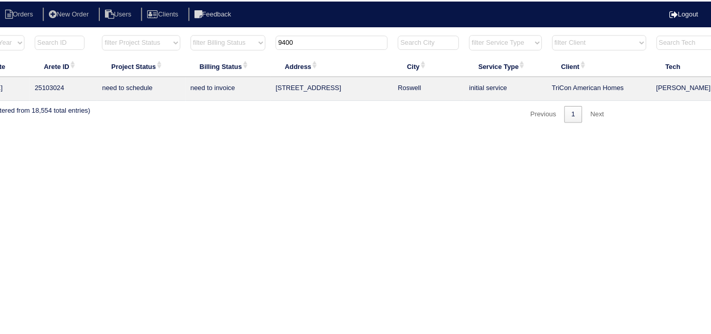
scroll to position [0, 179]
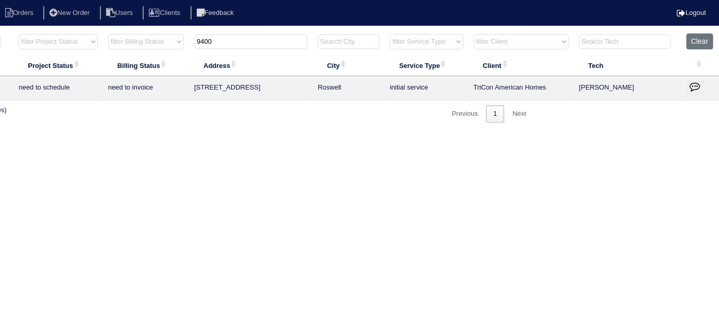
click at [697, 89] on icon "button" at bounding box center [694, 86] width 10 height 10
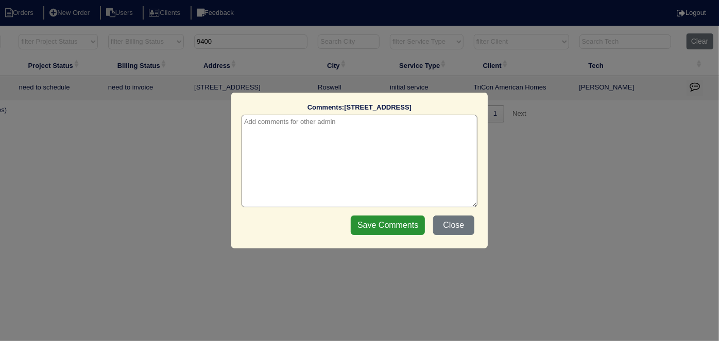
click at [261, 124] on textarea at bounding box center [359, 161] width 236 height 93
paste textarea "Replacement"
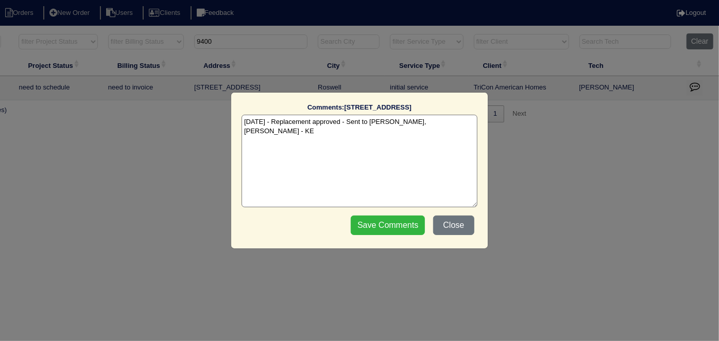
type textarea "8/26/25 - Replacement approved - Sent to Dan, Payton, Reeca - KE"
click at [360, 220] on input "Save Comments" at bounding box center [388, 226] width 74 height 20
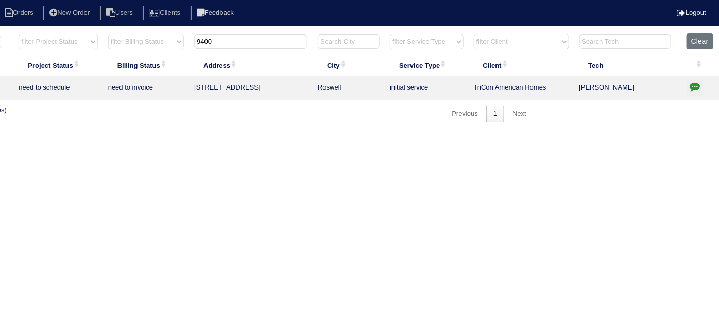
drag, startPoint x: 234, startPoint y: 41, endPoint x: 194, endPoint y: 36, distance: 40.5
click at [195, 37] on input "9400" at bounding box center [250, 41] width 113 height 14
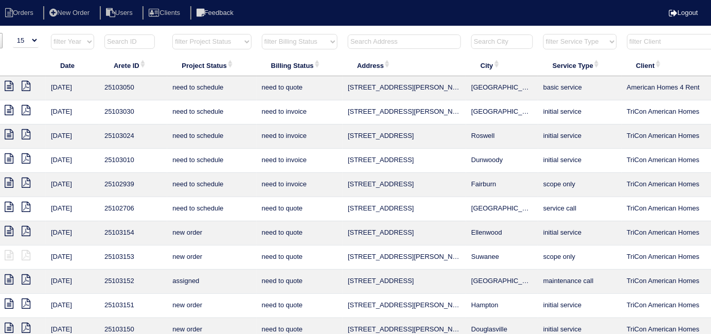
scroll to position [0, 9]
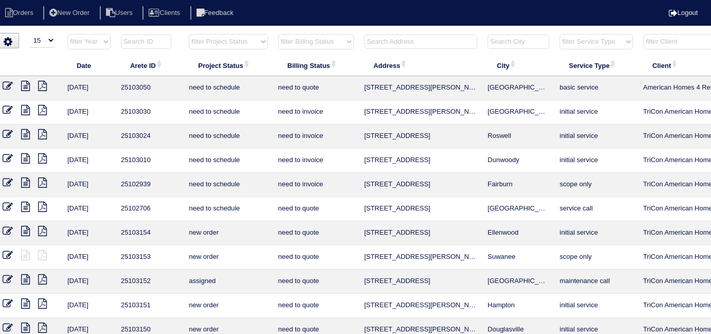
click at [217, 38] on select "filter Project Status -- Any Project Status -- new order assigned in progress f…" at bounding box center [228, 41] width 79 height 15
click at [214, 44] on select "filter Project Status -- Any Project Status -- new order assigned in progress f…" at bounding box center [228, 41] width 79 height 15
click at [288, 45] on select "filter Billing Status -- Any Billing Status -- need to quote quoted need to inv…" at bounding box center [316, 41] width 76 height 15
click at [278, 34] on select "filter Billing Status -- Any Billing Status -- need to quote quoted need to inv…" at bounding box center [316, 41] width 76 height 15
select select "need to invoice"
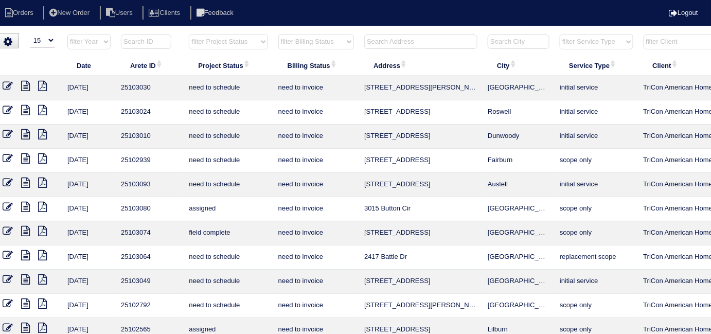
click at [228, 35] on select "filter Project Status -- Any Project Status -- new order assigned in progress f…" at bounding box center [228, 41] width 79 height 15
click at [314, 36] on select "filter Billing Status -- Any Billing Status -- need to quote quoted need to inv…" at bounding box center [316, 41] width 76 height 15
select select
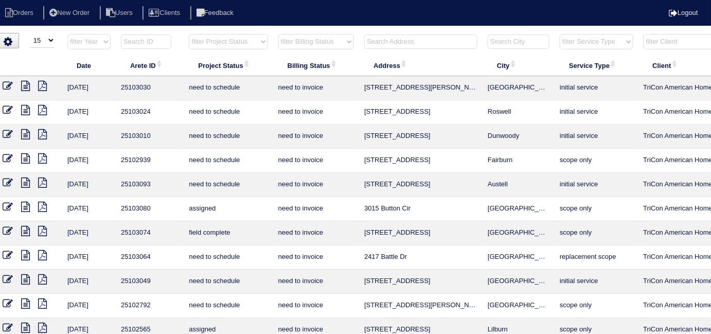
click at [278, 34] on select "filter Billing Status -- Any Billing Status -- need to quote quoted need to inv…" at bounding box center [316, 41] width 76 height 15
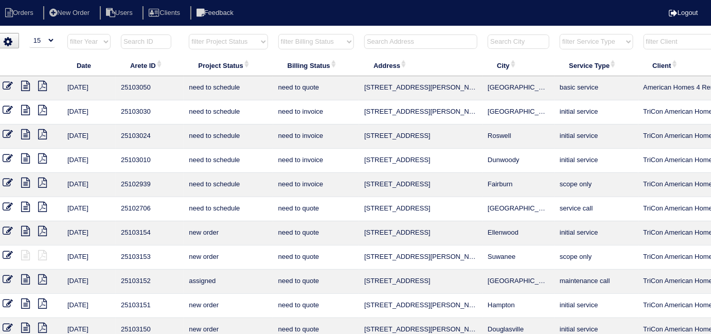
click at [382, 43] on input "text" at bounding box center [420, 41] width 113 height 14
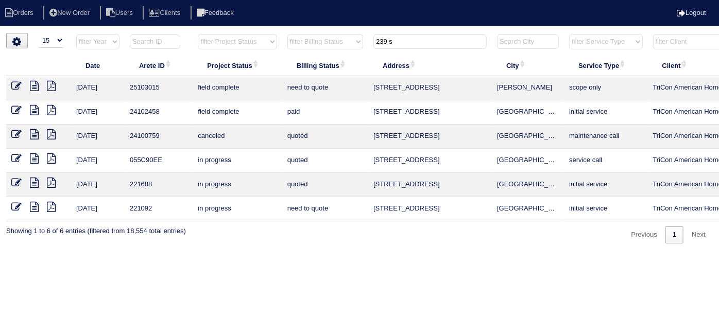
scroll to position [0, 179]
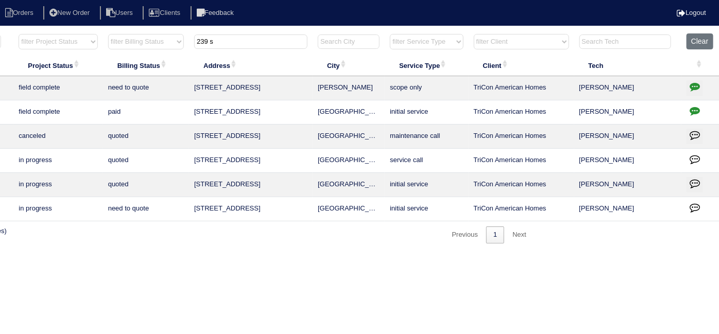
type input "239 s"
click at [689, 87] on icon "button" at bounding box center [694, 86] width 10 height 10
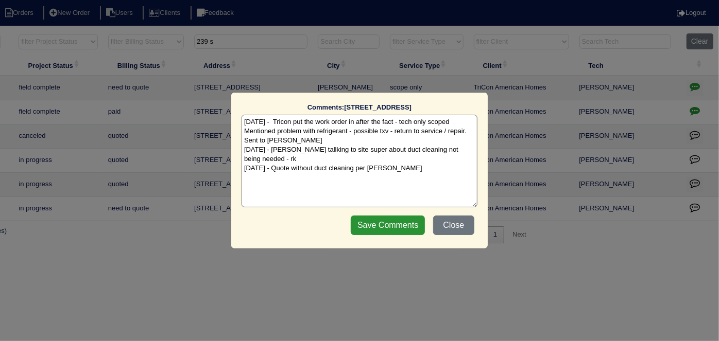
click at [427, 162] on textarea "8/18/25 - Tricon put the work order in after the fact - tech only scoped Mentio…" at bounding box center [359, 161] width 236 height 93
click at [468, 219] on button "Close" at bounding box center [453, 226] width 41 height 20
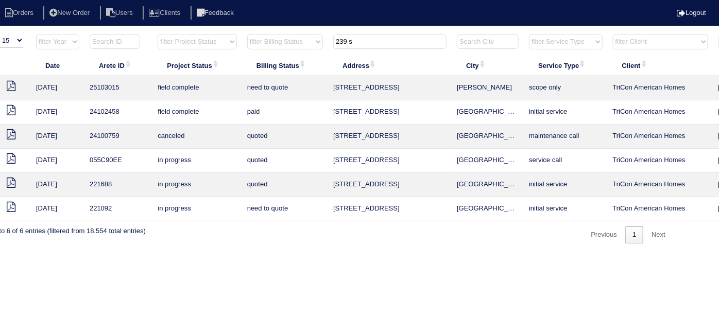
scroll to position [0, 0]
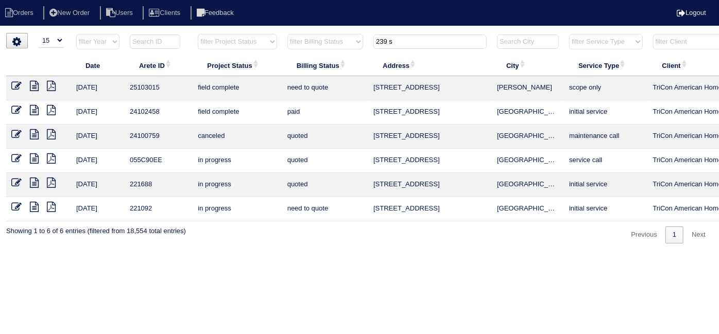
click at [31, 85] on icon at bounding box center [34, 86] width 9 height 10
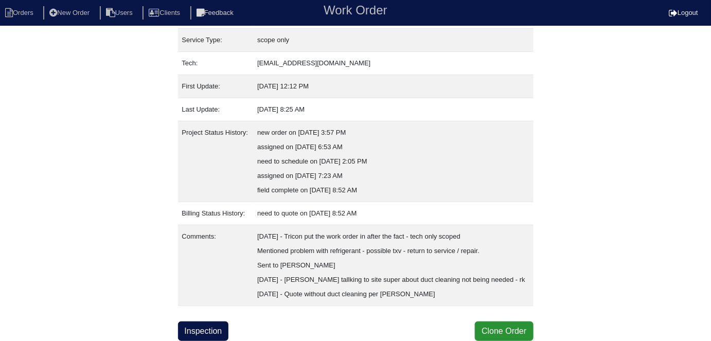
scroll to position [155, 0]
click at [199, 325] on link "Inspection" at bounding box center [203, 332] width 51 height 20
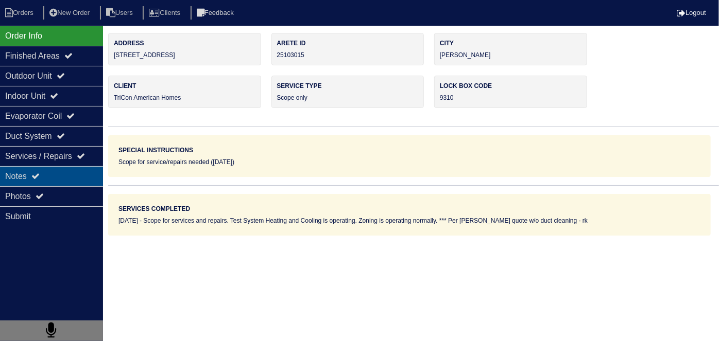
click at [50, 175] on div "Notes" at bounding box center [51, 176] width 103 height 20
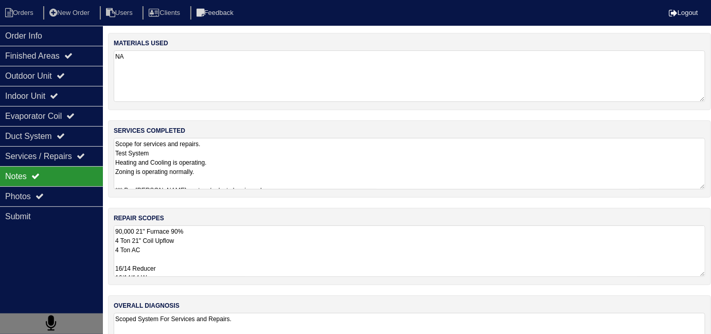
click at [286, 252] on textarea "90,000 21" Furnace 90% 4 Ton 21" Coil Upflow 4 Ton AC 16/14 Reducer 16/14/14 Wy…" at bounding box center [410, 250] width 592 height 51
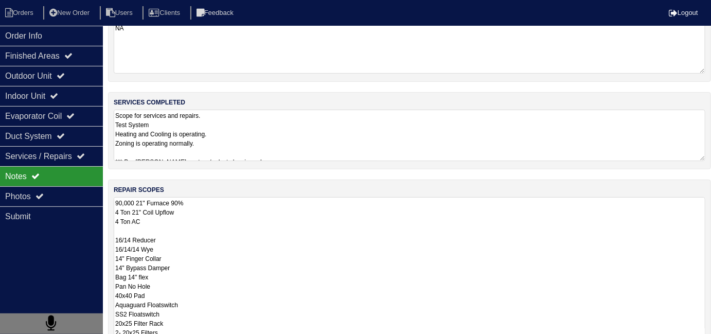
scroll to position [28, 0]
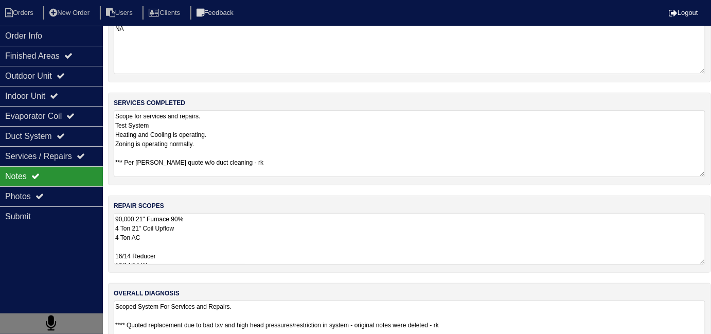
click at [252, 148] on textarea "Scope for services and repairs. Test System Heating and Cooling is operating. Z…" at bounding box center [410, 143] width 592 height 67
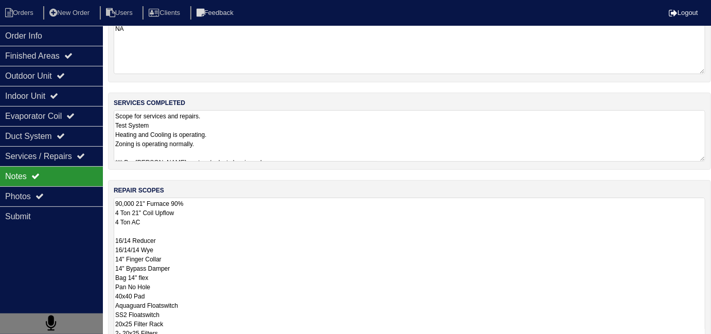
click at [294, 257] on textarea "90,000 21" Furnace 90% 4 Ton 21" Coil Upflow 4 Ton AC 16/14 Reducer 16/14/14 Wy…" at bounding box center [410, 305] width 592 height 215
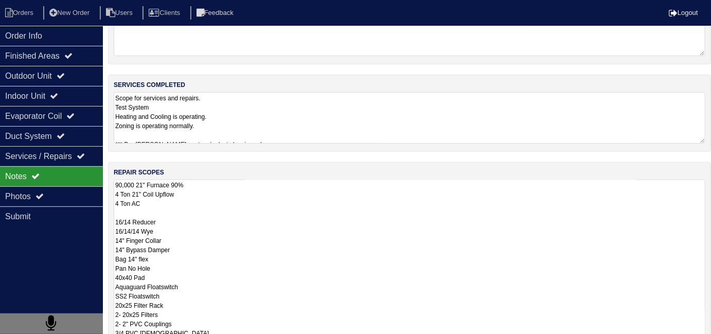
scroll to position [209, 0]
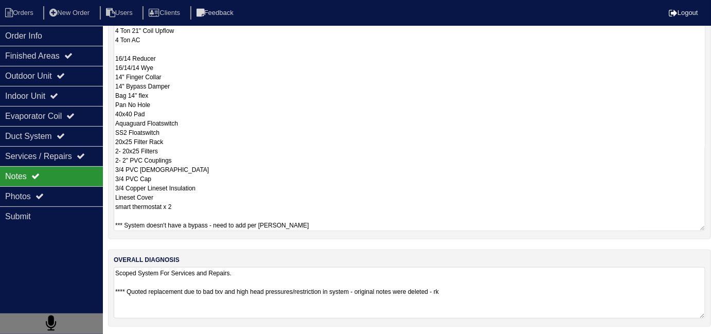
click at [243, 163] on textarea "90,000 21" Furnace 90% 4 Ton 21" Coil Upflow 4 Ton AC 16/14 Reducer 16/14/14 Wy…" at bounding box center [410, 123] width 592 height 215
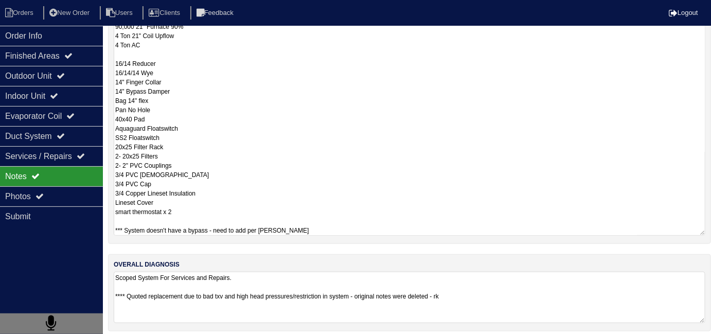
click at [335, 161] on textarea "90,000 21" Furnace 90% 4 Ton 21" Coil Upflow 4 Ton AC 16/14 Reducer 16/14/14 Wy…" at bounding box center [410, 128] width 592 height 215
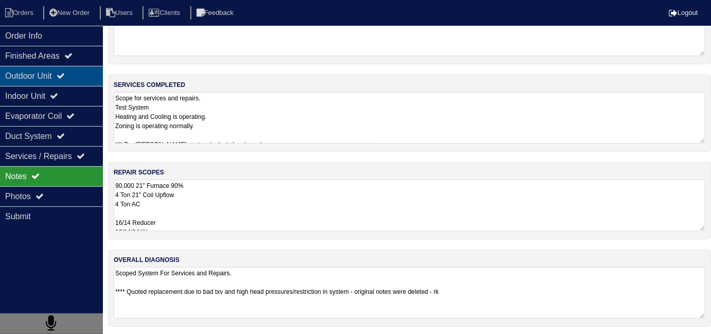
drag, startPoint x: 45, startPoint y: 74, endPoint x: 41, endPoint y: 83, distance: 10.1
click at [45, 74] on div "Outdoor Unit" at bounding box center [51, 76] width 103 height 20
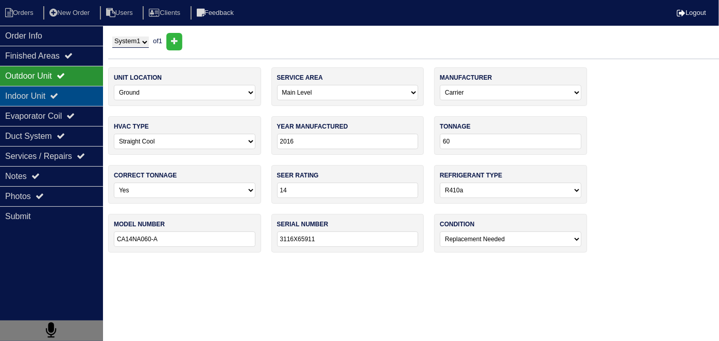
click at [40, 90] on div "Indoor Unit" at bounding box center [51, 96] width 103 height 20
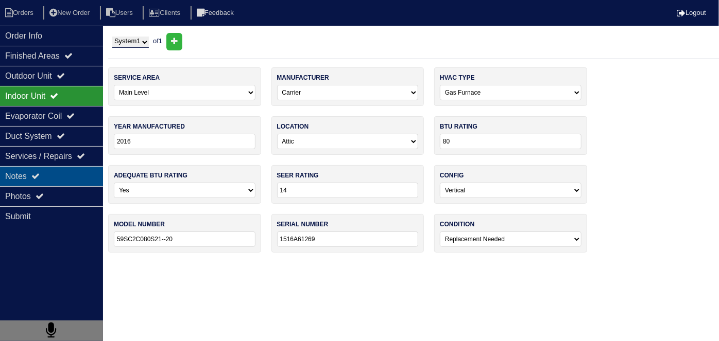
click at [48, 171] on div "Notes" at bounding box center [51, 176] width 103 height 20
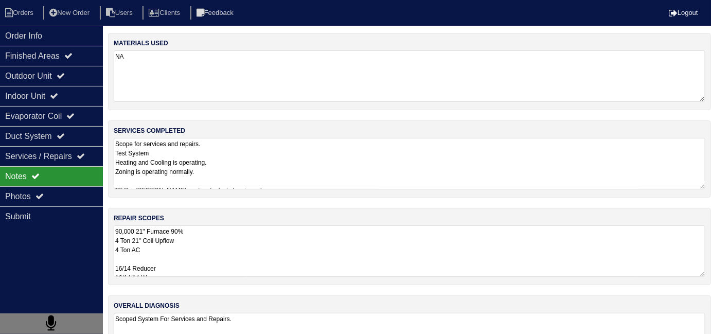
click at [251, 242] on textarea "90,000 21" Furnace 90% 4 Ton 21" Coil Upflow 4 Ton AC 16/14 Reducer 16/14/14 Wy…" at bounding box center [410, 250] width 592 height 51
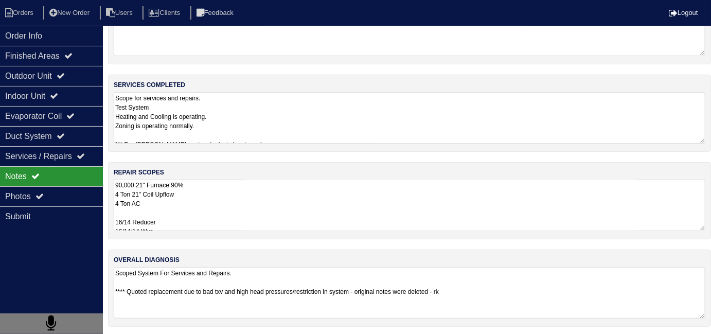
scroll to position [209, 0]
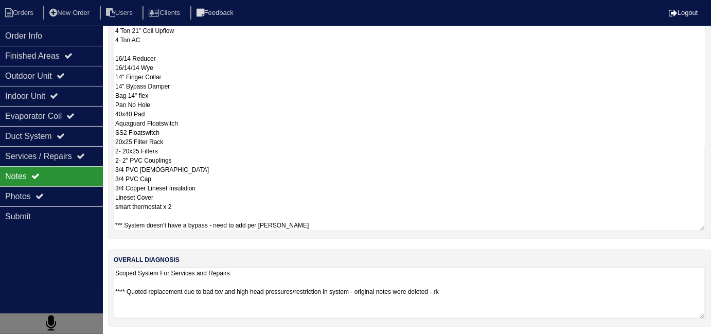
click at [369, 174] on textarea "90,000 21" Furnace 90% 4 Ton 21" Coil Upflow 4 Ton AC 16/14 Reducer 16/14/14 Wy…" at bounding box center [410, 123] width 592 height 215
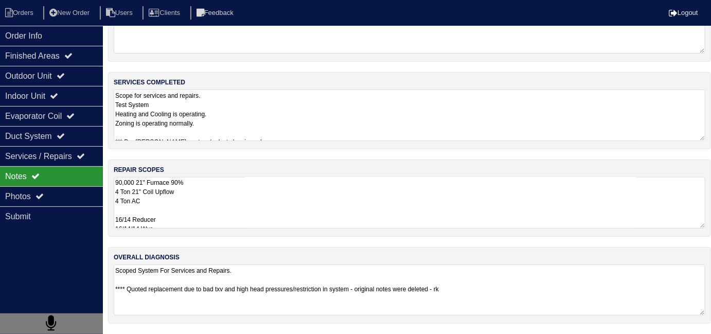
click at [510, 284] on textarea "Scoped System For Services and Repairs. **** Quoted replacement due to bad txv …" at bounding box center [410, 290] width 592 height 51
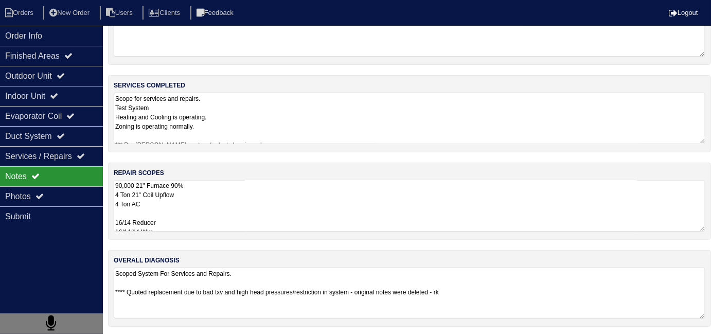
drag, startPoint x: 41, startPoint y: 29, endPoint x: 48, endPoint y: 25, distance: 8.6
click at [41, 29] on div "Order Info" at bounding box center [51, 36] width 103 height 20
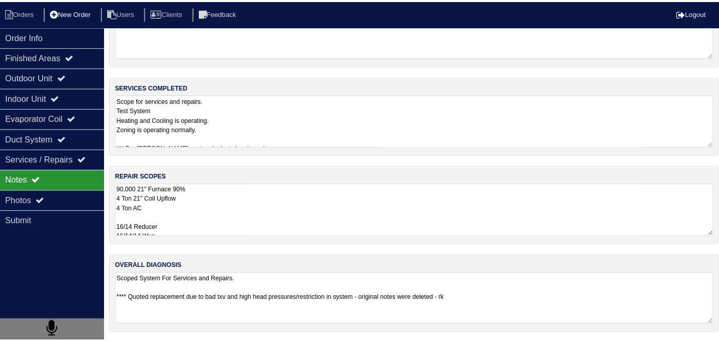
scroll to position [0, 0]
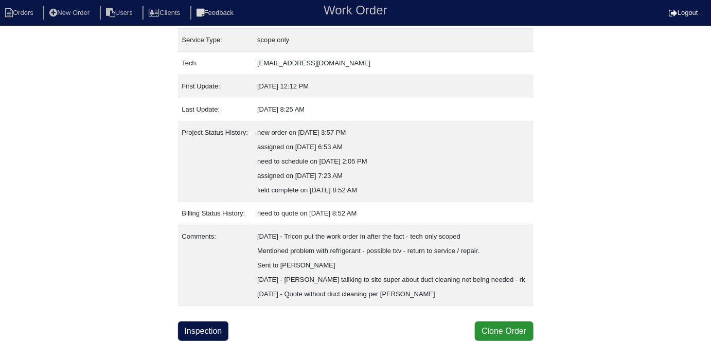
scroll to position [155, 0]
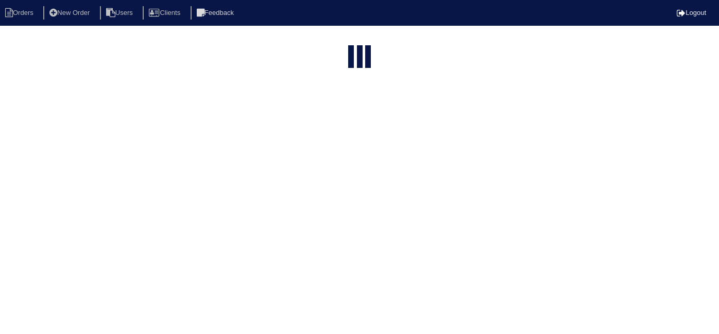
select select "15"
type input "239 s"
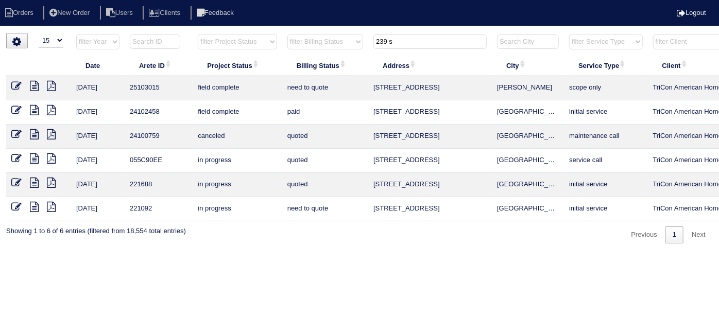
click at [16, 87] on icon at bounding box center [16, 86] width 10 height 10
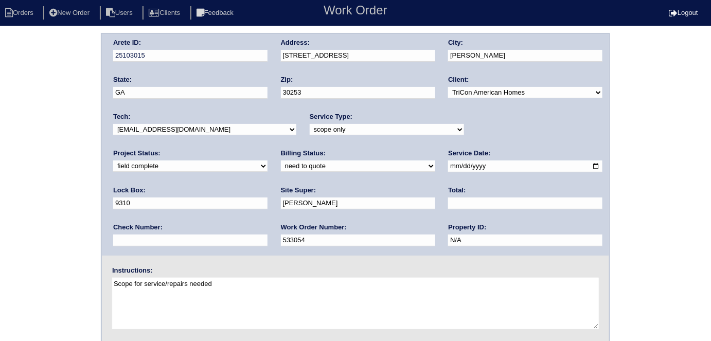
click at [281, 162] on select "need to quote quoted need to invoice invoiced paid warranty purchase order need…" at bounding box center [358, 166] width 154 height 11
select select "quoted"
click at [281, 161] on select "need to quote quoted need to invoice invoiced paid warranty purchase order need…" at bounding box center [358, 166] width 154 height 11
click at [448, 205] on input "text" at bounding box center [525, 204] width 154 height 12
click at [448, 196] on div "Total:" at bounding box center [525, 200] width 154 height 29
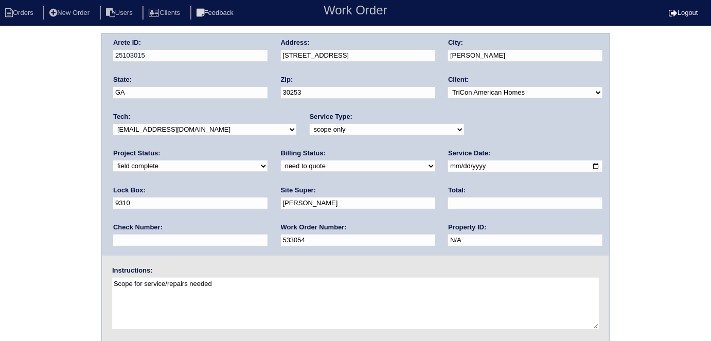
click at [448, 200] on input "text" at bounding box center [525, 204] width 154 height 12
type input "6499.00"
click at [0, 174] on div "Arete ID: 25103015 Address: 239 Shaker Hollow Dr City: McDonough State: GA Zip:…" at bounding box center [355, 241] width 711 height 416
click at [50, 169] on div "Arete ID: 25103015 Address: 239 Shaker Hollow Dr City: McDonough State: GA Zip:…" at bounding box center [355, 241] width 711 height 416
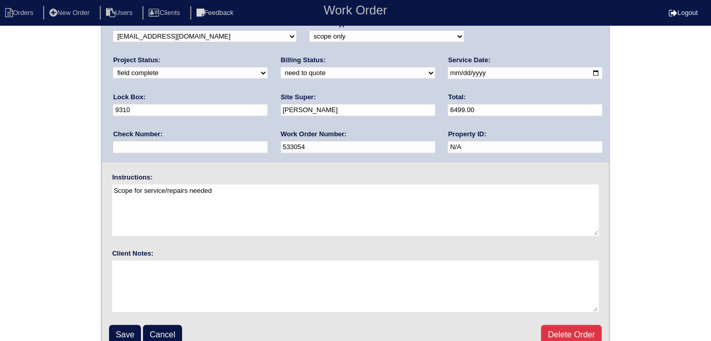
scroll to position [106, 0]
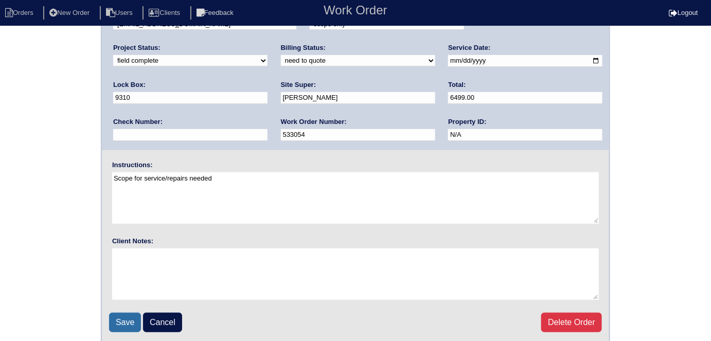
click at [118, 313] on input "Save" at bounding box center [125, 323] width 32 height 20
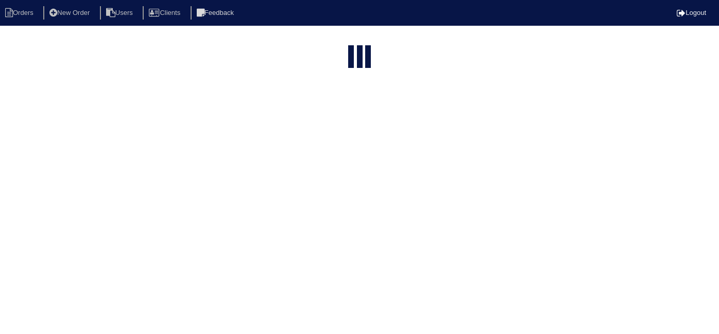
select select "15"
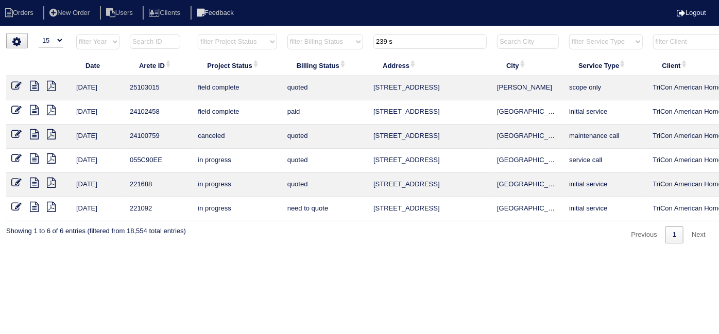
click at [33, 86] on icon at bounding box center [34, 86] width 9 height 10
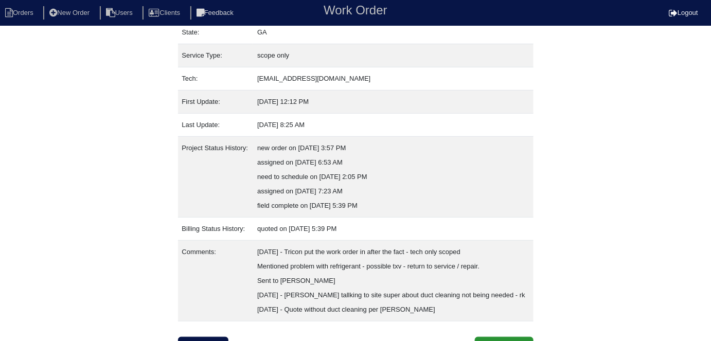
scroll to position [155, 0]
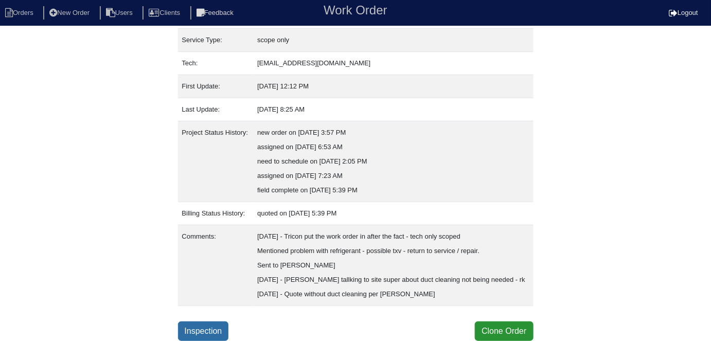
drag, startPoint x: 210, startPoint y: 329, endPoint x: 206, endPoint y: 323, distance: 7.0
click at [209, 328] on link "Inspection" at bounding box center [203, 332] width 51 height 20
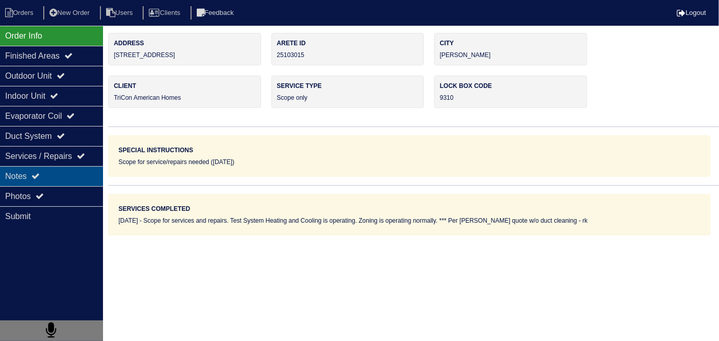
click at [68, 177] on div "Notes" at bounding box center [51, 176] width 103 height 20
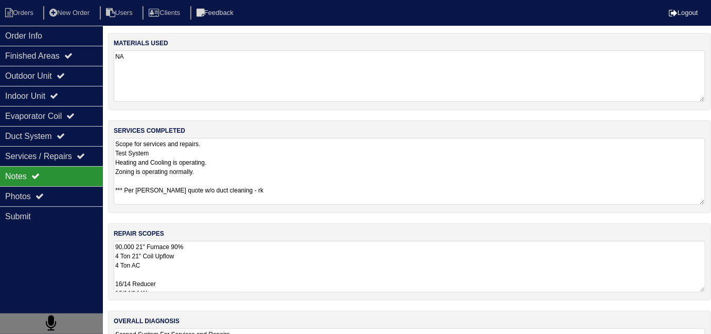
click at [319, 186] on textarea "Scope for services and repairs. Test System Heating and Cooling is operating. Z…" at bounding box center [410, 171] width 592 height 67
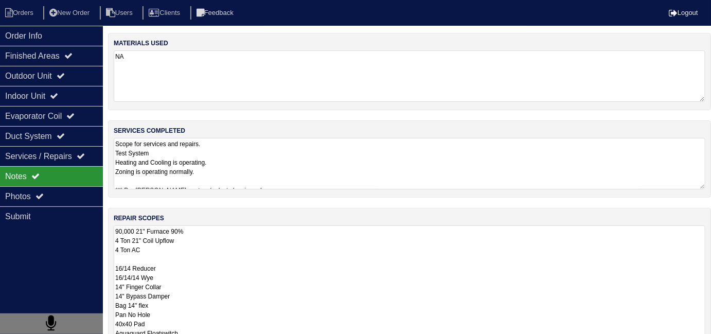
click at [310, 261] on textarea "90,000 21" Furnace 90% 4 Ton 21" Coil Upflow 4 Ton AC 16/14 Reducer 16/14/14 Wy…" at bounding box center [410, 332] width 592 height 215
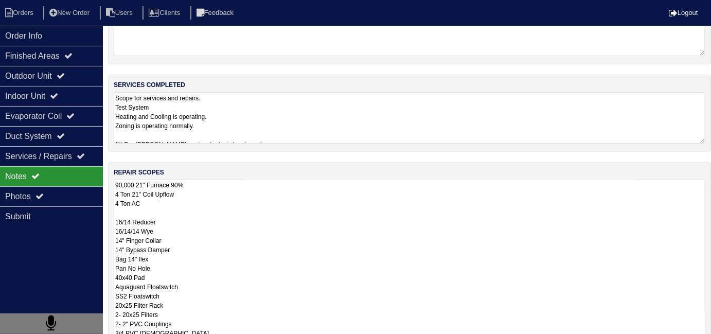
scroll to position [135, 0]
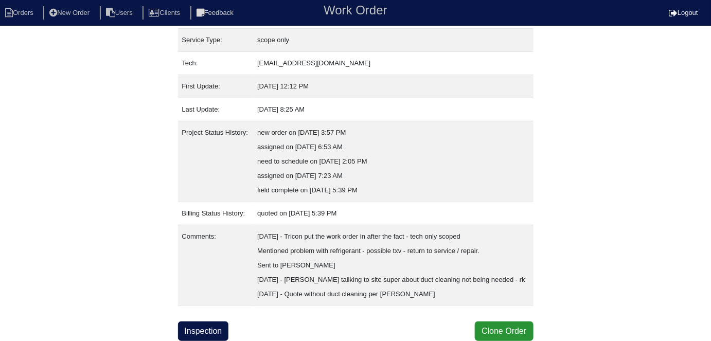
scroll to position [155, 0]
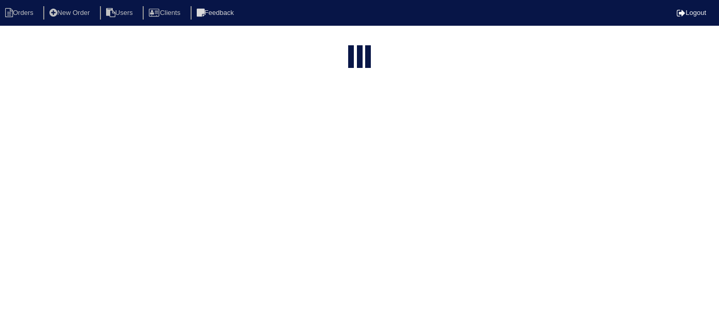
select select "15"
type input "239 s"
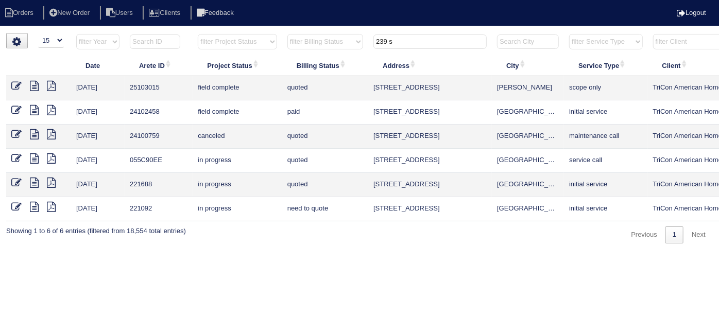
click at [285, 213] on td "need to quote" at bounding box center [325, 209] width 86 height 24
drag, startPoint x: 406, startPoint y: 39, endPoint x: 309, endPoint y: 37, distance: 96.8
click at [340, 40] on tr "filter Year -- Any Year -- 2025 2024 2023 2022 2021 2020 2019 filter Project St…" at bounding box center [452, 43] width 892 height 21
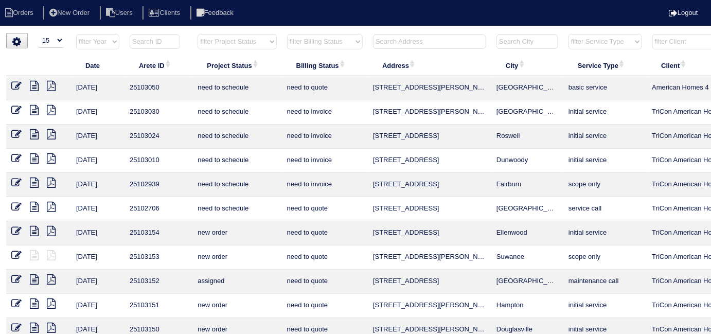
click at [387, 41] on input "text" at bounding box center [429, 41] width 113 height 14
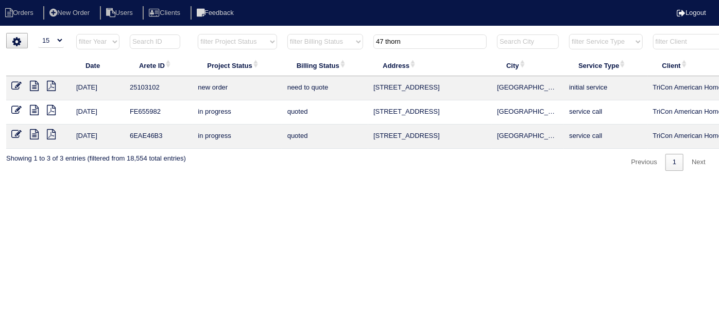
type input "47 thorn"
click at [37, 84] on icon at bounding box center [34, 86] width 9 height 10
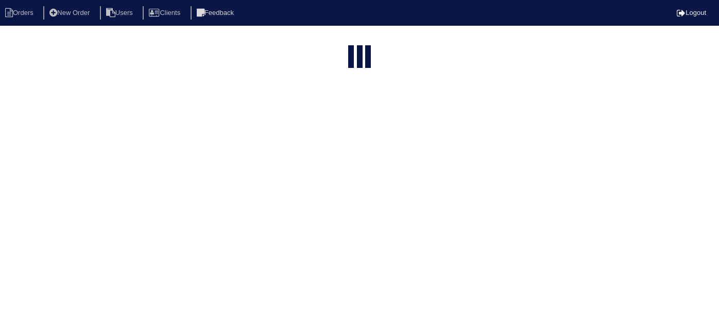
select select "15"
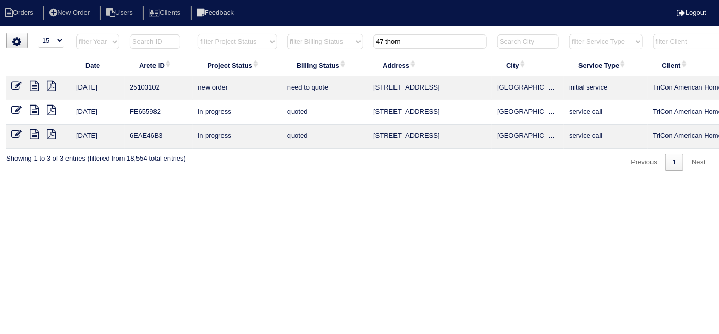
click at [34, 88] on icon at bounding box center [34, 86] width 9 height 10
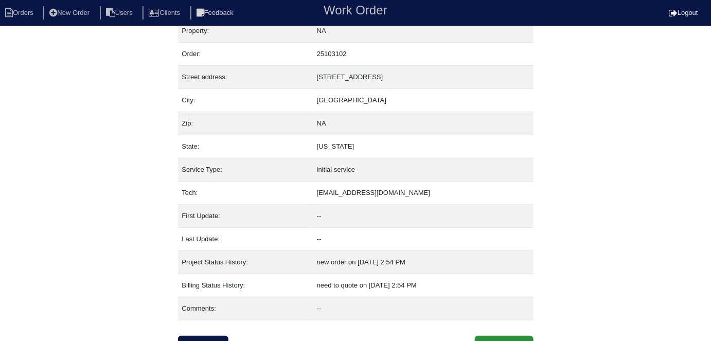
scroll to position [25, 0]
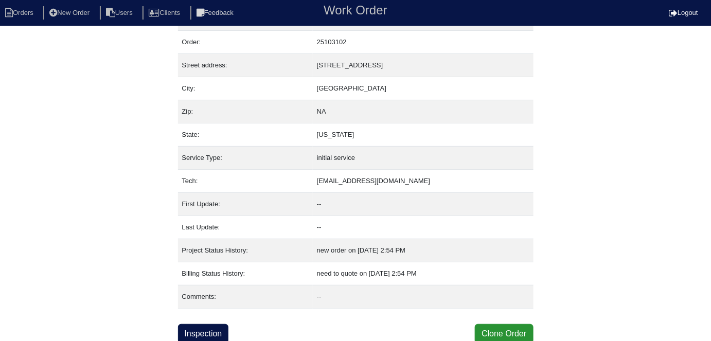
click at [198, 319] on div "Property: NA Order: 25103102 Street address: [STREET_ADDRESS] City: [GEOGRAPHIC…" at bounding box center [356, 176] width 356 height 336
click at [199, 325] on link "Inspection" at bounding box center [203, 334] width 51 height 20
select select "0"
select select "Other"
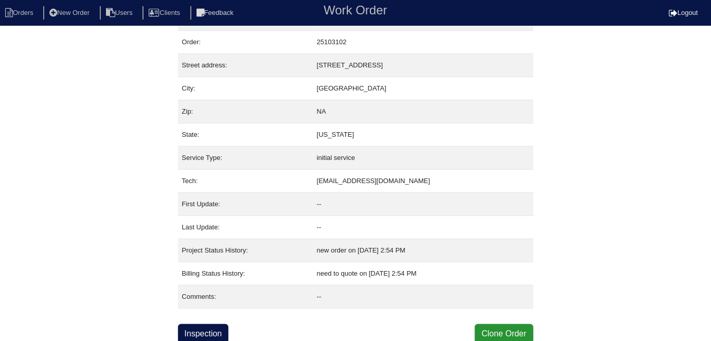
select select "0"
select select "1"
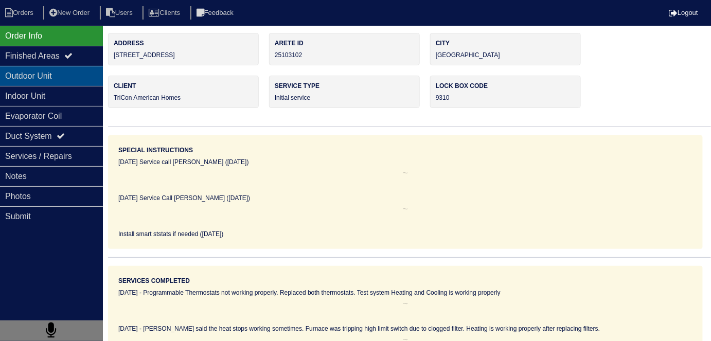
click at [60, 82] on div "Outdoor Unit" at bounding box center [51, 76] width 103 height 20
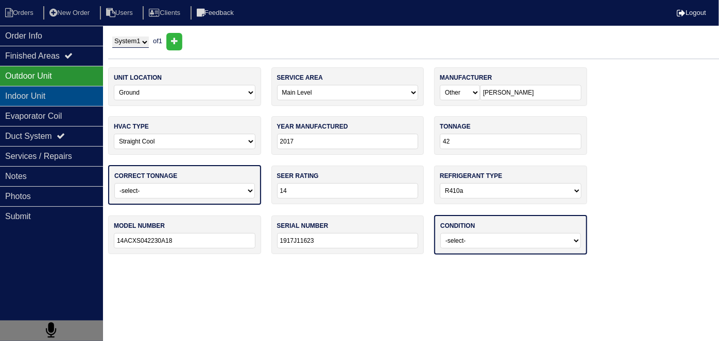
click at [60, 91] on div "Indoor Unit" at bounding box center [51, 96] width 103 height 20
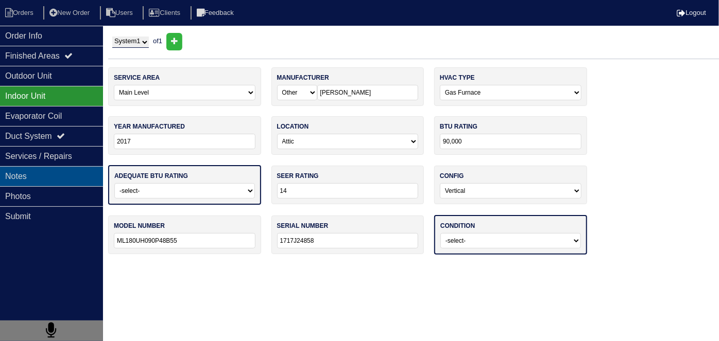
click at [57, 166] on div "Notes" at bounding box center [51, 176] width 103 height 20
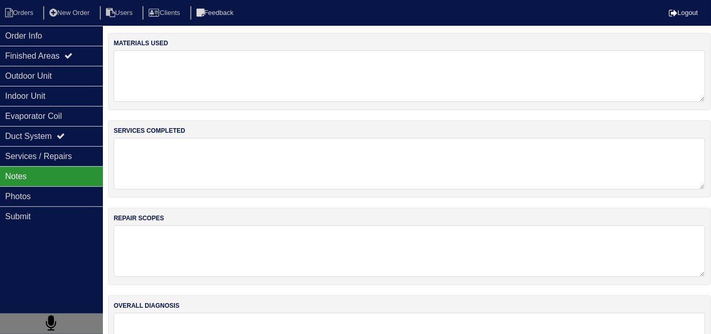
click at [301, 173] on textarea at bounding box center [410, 163] width 592 height 51
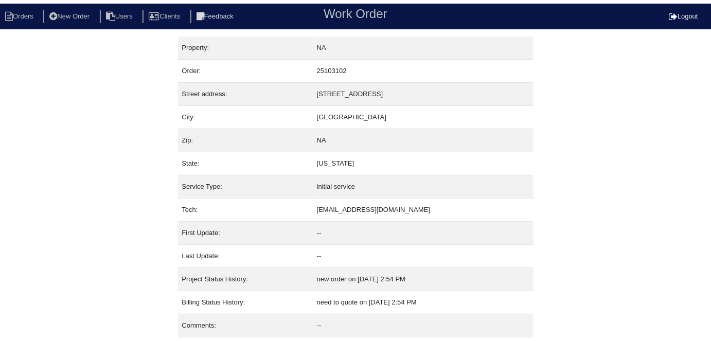
scroll to position [25, 0]
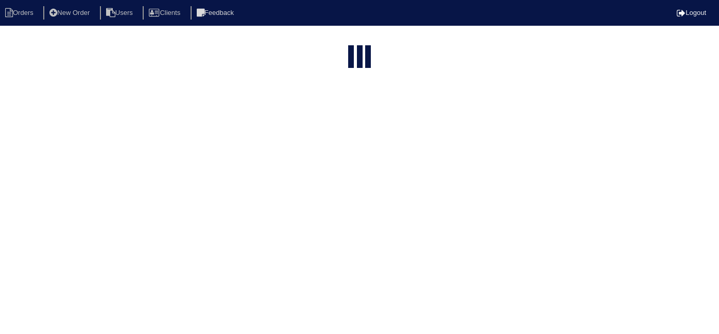
select select "15"
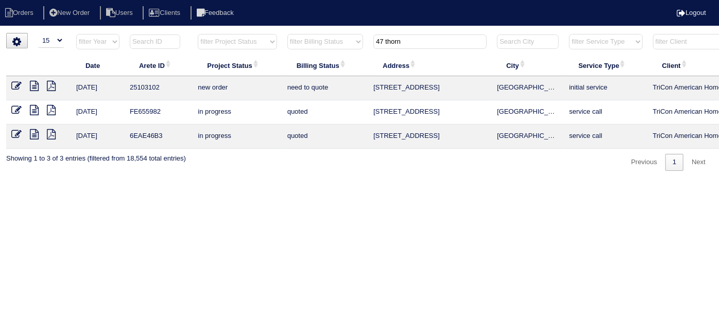
click at [37, 110] on icon at bounding box center [34, 110] width 9 height 10
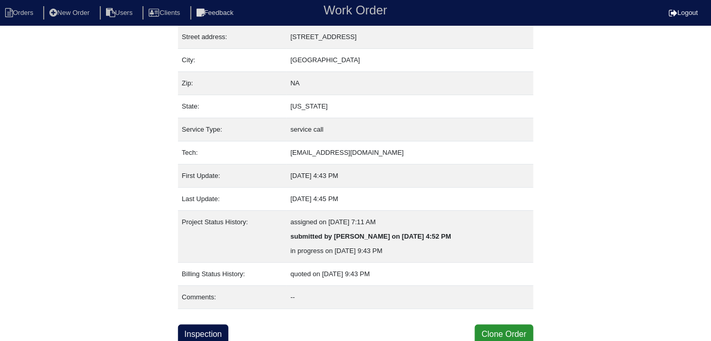
scroll to position [54, 0]
click at [206, 332] on link "Inspection" at bounding box center [203, 334] width 51 height 20
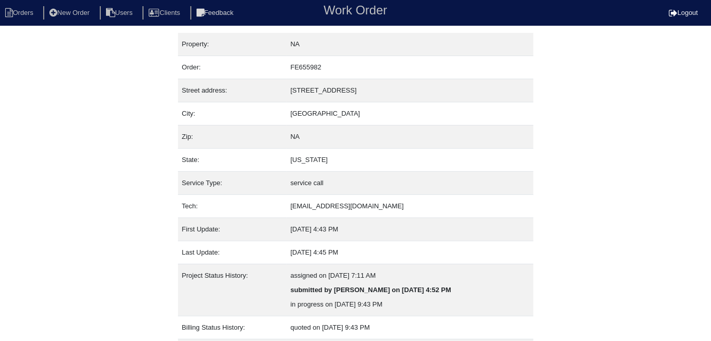
select select "0"
select select "Other"
select select "0"
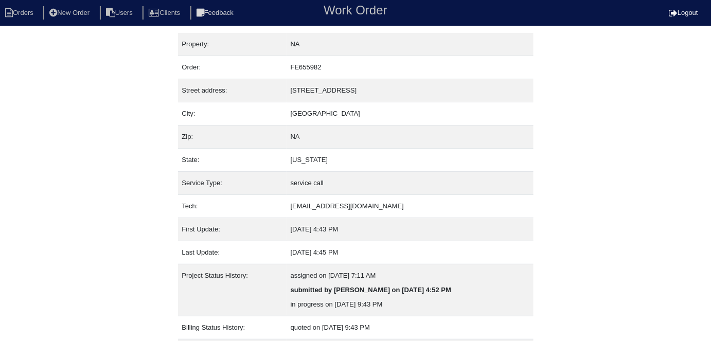
select select "1"
select select "0"
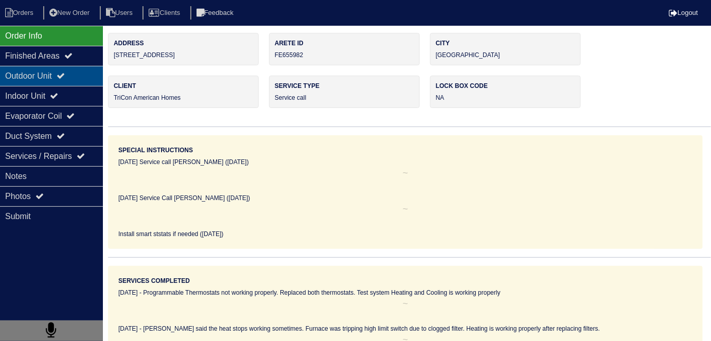
click at [73, 79] on div "Outdoor Unit" at bounding box center [51, 76] width 103 height 20
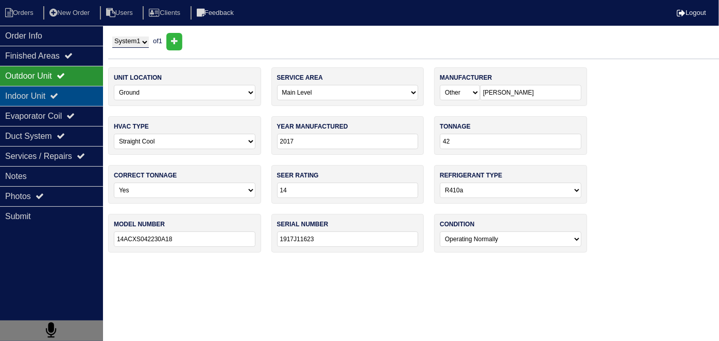
click at [67, 86] on div "Indoor Unit" at bounding box center [51, 96] width 103 height 20
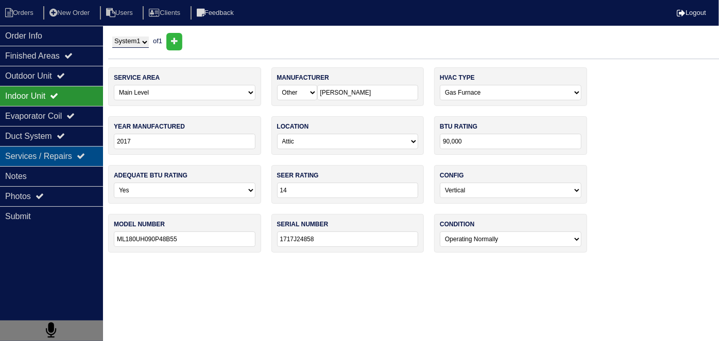
click at [58, 165] on div "Services / Repairs" at bounding box center [51, 156] width 103 height 20
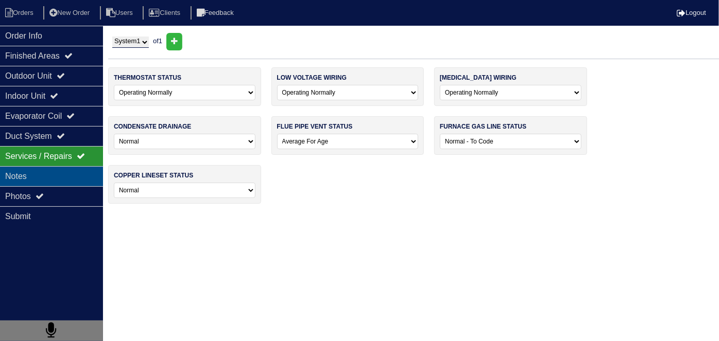
click at [58, 172] on div "Notes" at bounding box center [51, 176] width 103 height 20
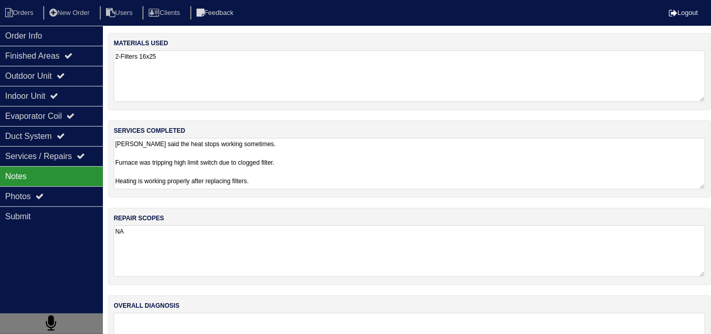
click at [328, 183] on textarea "[PERSON_NAME] said the heat stops working sometimes. Furnace was tripping high …" at bounding box center [410, 163] width 592 height 51
click at [31, 83] on div "Outdoor Unit" at bounding box center [51, 76] width 103 height 20
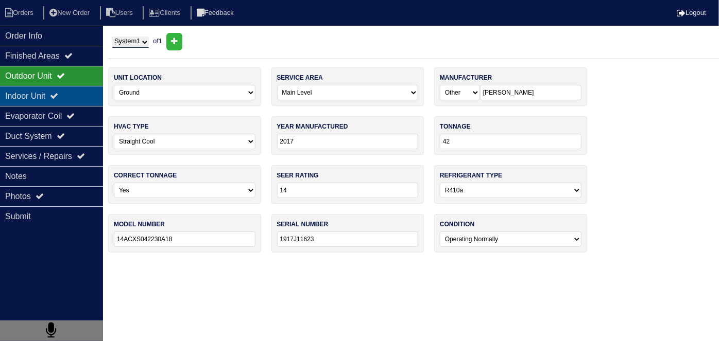
click at [35, 95] on div "Indoor Unit" at bounding box center [51, 96] width 103 height 20
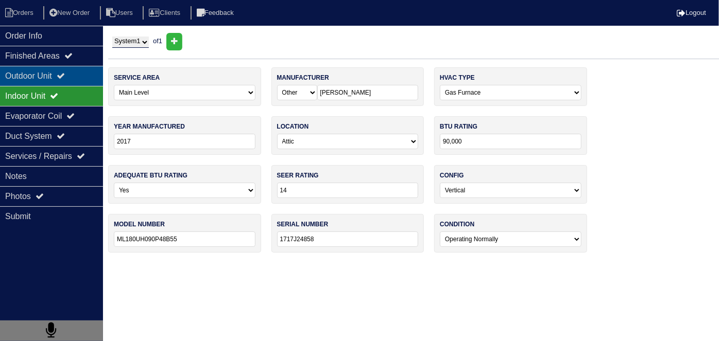
click at [67, 82] on div "Outdoor Unit" at bounding box center [51, 76] width 103 height 20
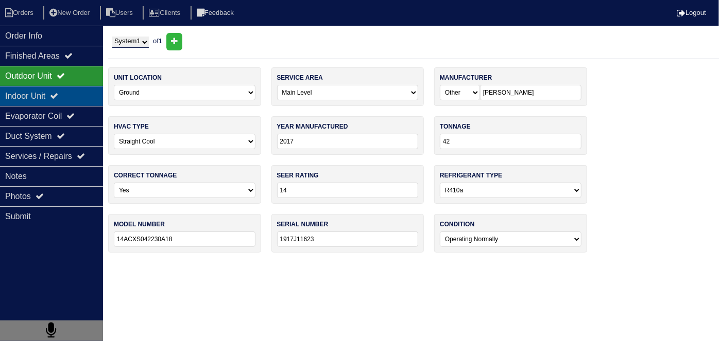
click at [67, 89] on div "Indoor Unit" at bounding box center [51, 96] width 103 height 20
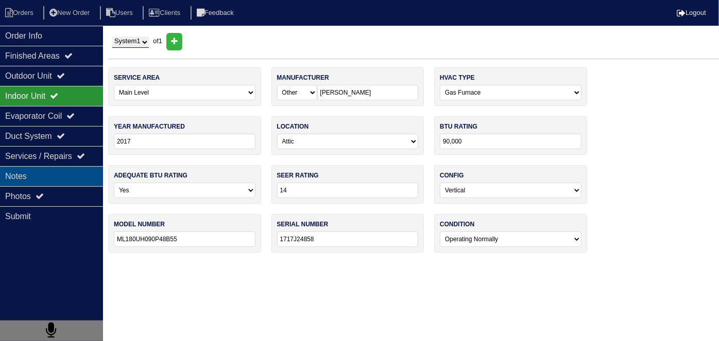
click at [42, 176] on div "Notes" at bounding box center [51, 176] width 103 height 20
type textarea "[PERSON_NAME] said the heat stops working sometimes. Furnace was tripping high …"
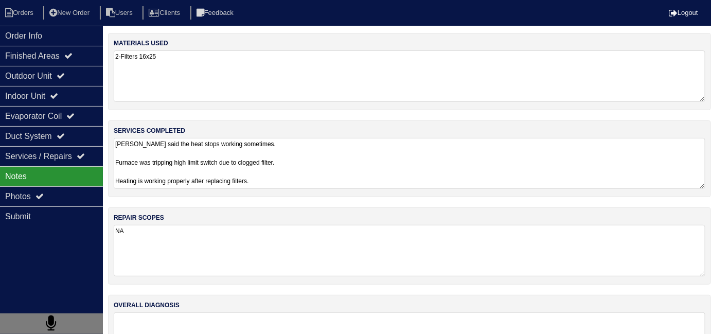
click at [340, 173] on textarea "[PERSON_NAME] said the heat stops working sometimes. Furnace was tripping high …" at bounding box center [410, 163] width 592 height 51
click at [28, 11] on li "Orders" at bounding box center [21, 13] width 42 height 14
select select "15"
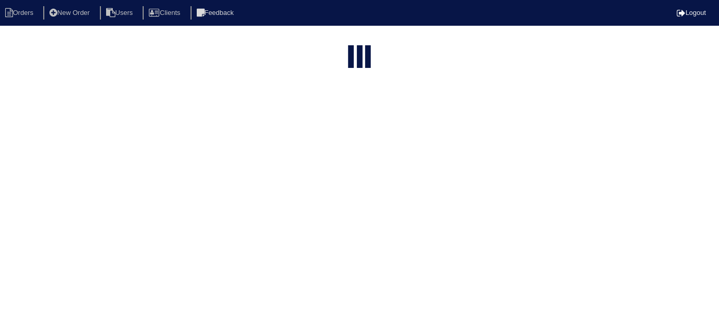
type input "47 thorn"
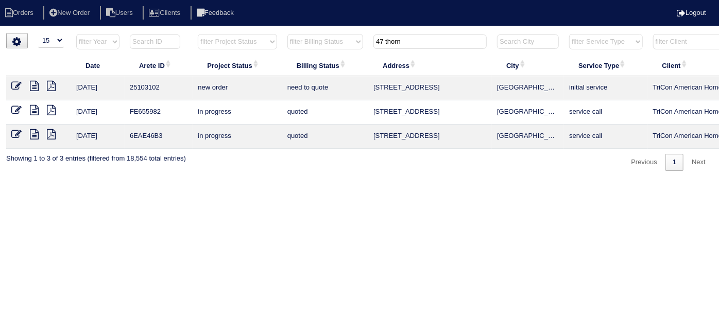
drag, startPoint x: 410, startPoint y: 41, endPoint x: 235, endPoint y: 33, distance: 175.7
click at [323, 27] on html "Orders New Order Users Clients Feedback Logout Orders New Order Users Clients M…" at bounding box center [359, 90] width 719 height 181
